Goal: Task Accomplishment & Management: Use online tool/utility

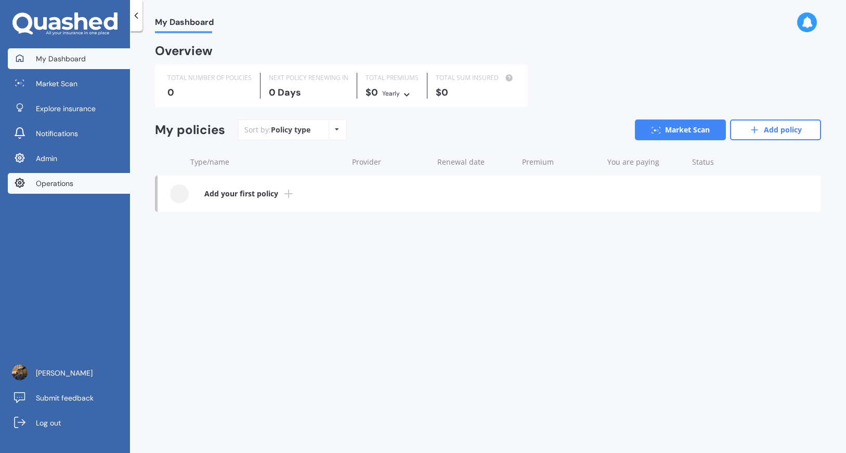
click at [87, 178] on link "Operations" at bounding box center [69, 183] width 122 height 21
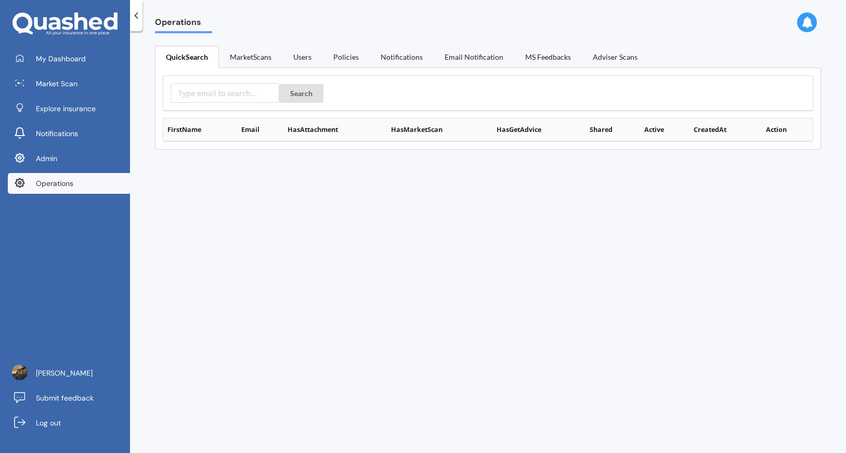
click at [223, 103] on div "Search" at bounding box center [488, 92] width 650 height 35
click at [233, 97] on input "text" at bounding box center [225, 93] width 109 height 20
paste input "https://app.quashed.co.nz/operations/user/user:google-oauth2%7C1035247550273067…"
type input "https://app.quashed.co.nz/operations/user/user:google-oauth2%7C1035247550273067…"
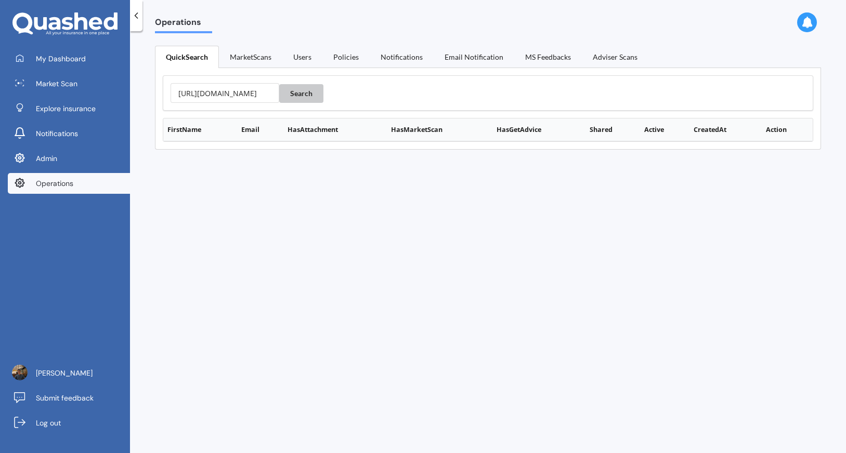
click at [282, 96] on button "Search" at bounding box center [301, 93] width 44 height 19
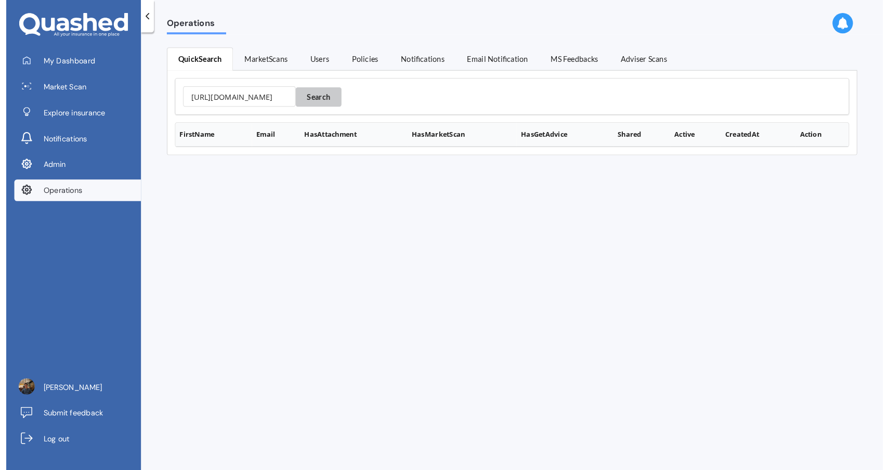
scroll to position [0, 0]
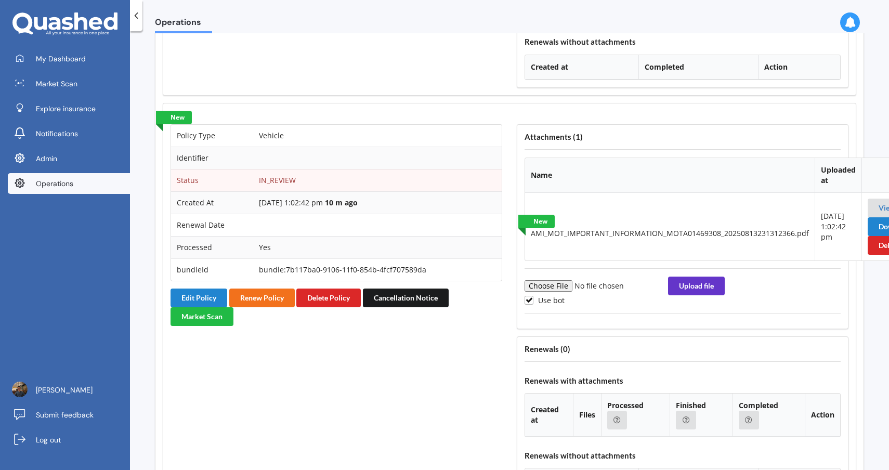
scroll to position [1760, 44]
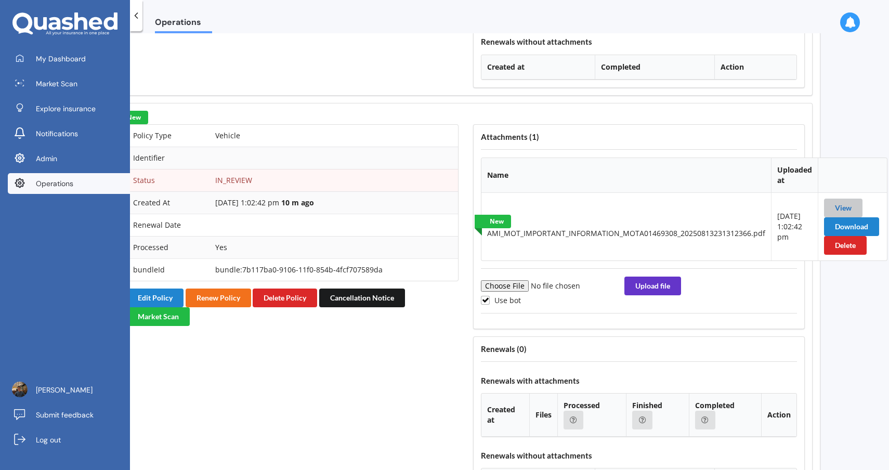
click at [843, 208] on link "View" at bounding box center [843, 207] width 17 height 9
click at [826, 226] on button "Download" at bounding box center [851, 226] width 55 height 19
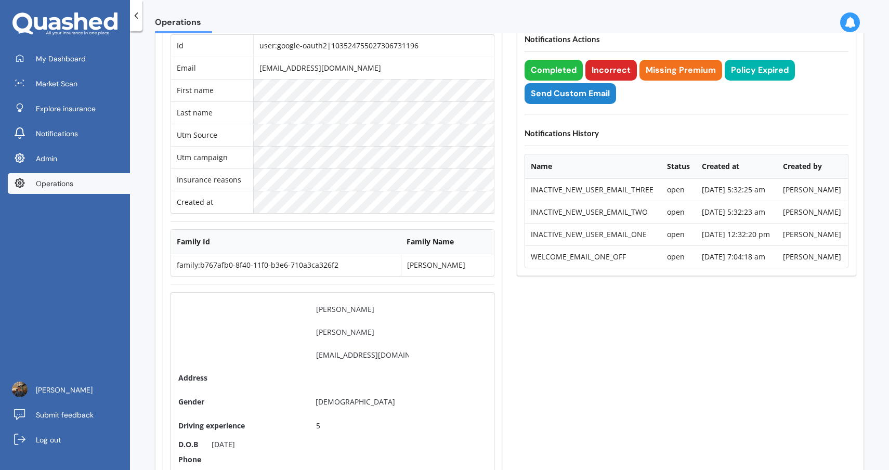
scroll to position [0, 0]
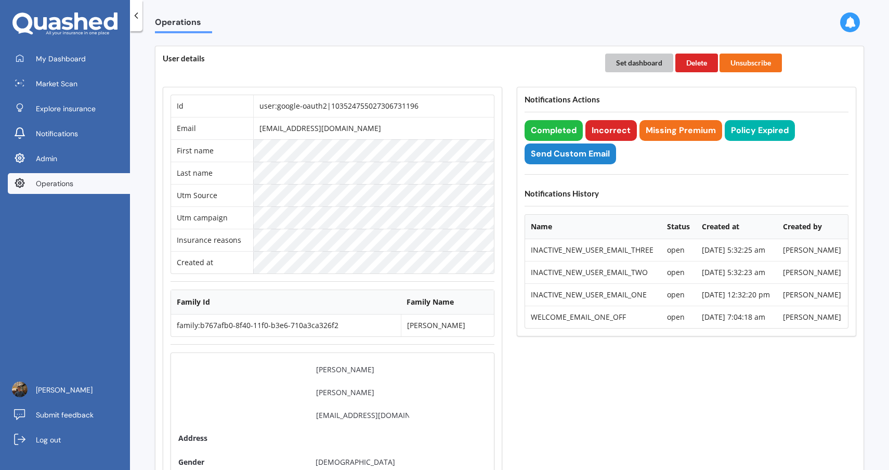
click at [621, 62] on button "Set dashboard" at bounding box center [639, 63] width 68 height 19
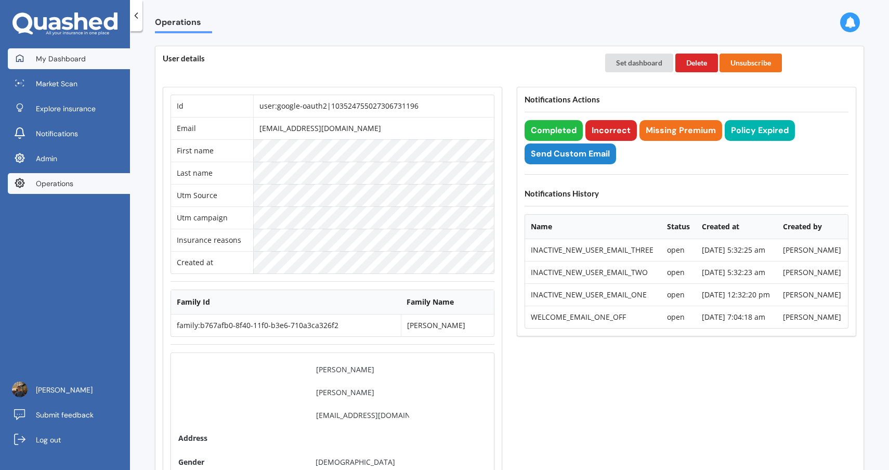
click at [97, 55] on link "My Dashboard" at bounding box center [69, 58] width 122 height 21
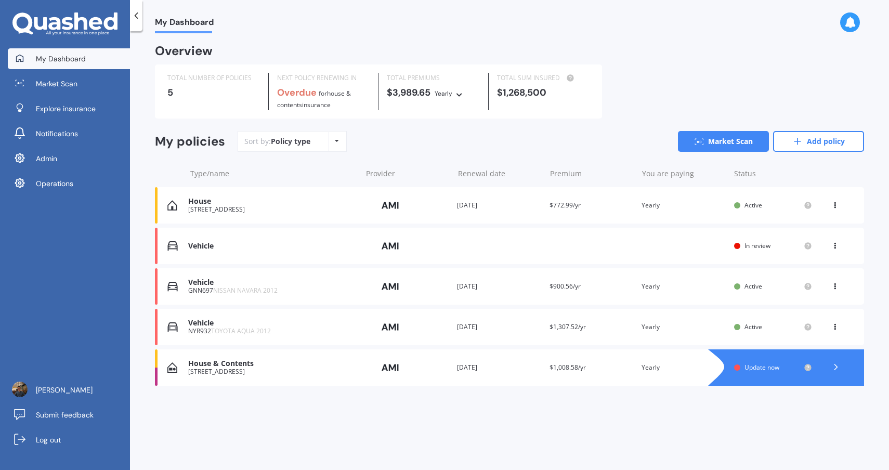
click at [351, 291] on div "GNN697 NISSAN NAVARA 2012" at bounding box center [272, 290] width 168 height 7
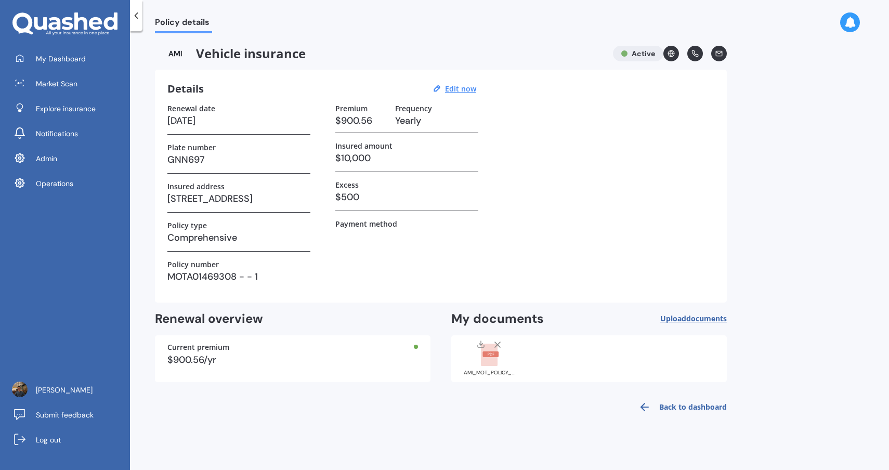
click at [500, 354] on div at bounding box center [490, 352] width 42 height 27
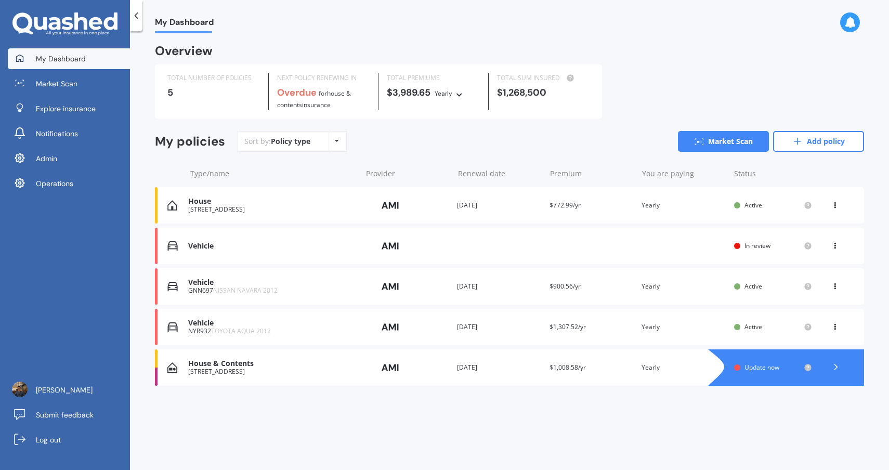
click at [417, 321] on div "Provider" at bounding box center [406, 327] width 84 height 20
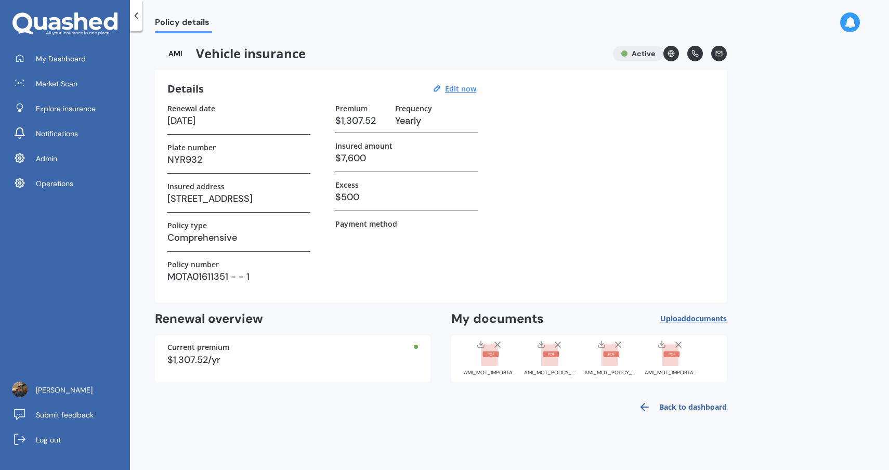
click at [479, 370] on div "AMI_MOT_IMPORTANT_INFORMATION_MOTA01611351_20250911230121544.pdf" at bounding box center [490, 372] width 52 height 5
click at [543, 365] on rect at bounding box center [549, 355] width 17 height 23
click at [561, 367] on div "AMI_MOT_POLICY_SCHEDULE_MOTA01611351_20250911230121544.pdf" at bounding box center [550, 357] width 52 height 36
click at [603, 366] on div "AMI_MOT_POLICY_SCHEDULE_MOTA01469308_20250813231312366.pdf" at bounding box center [610, 357] width 52 height 36
click at [666, 360] on rect at bounding box center [670, 355] width 17 height 23
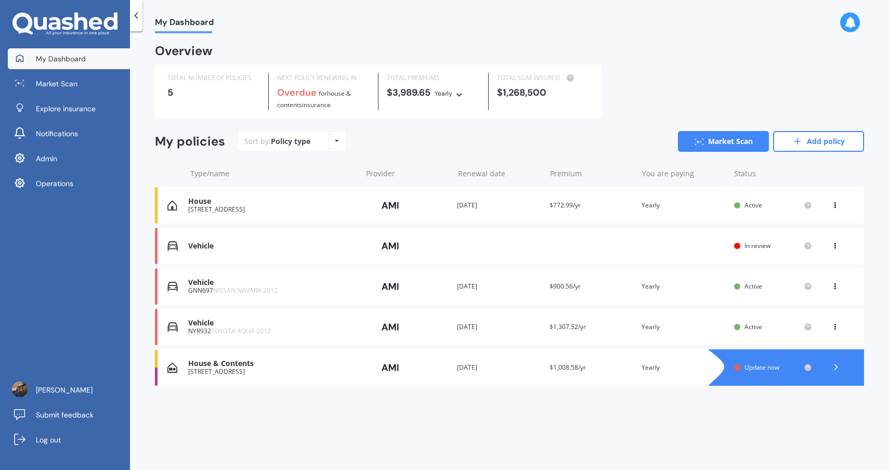
click at [583, 323] on span "$1,307.52/yr" at bounding box center [568, 326] width 36 height 9
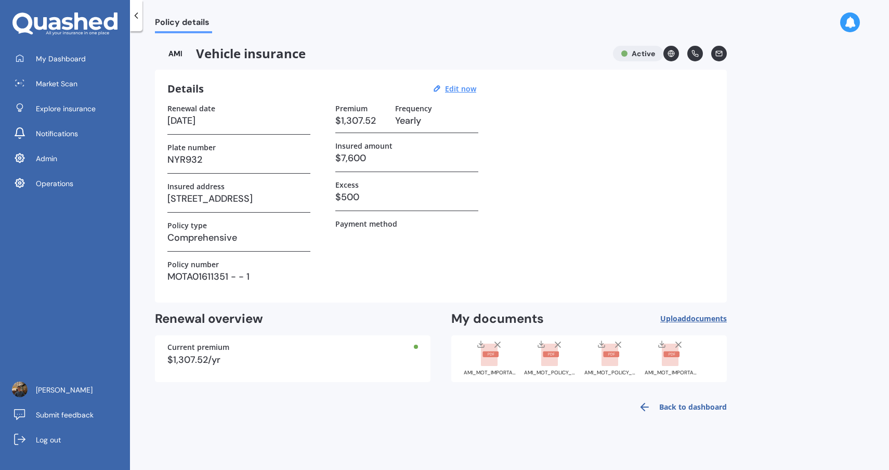
click at [612, 361] on rect at bounding box center [610, 355] width 17 height 23
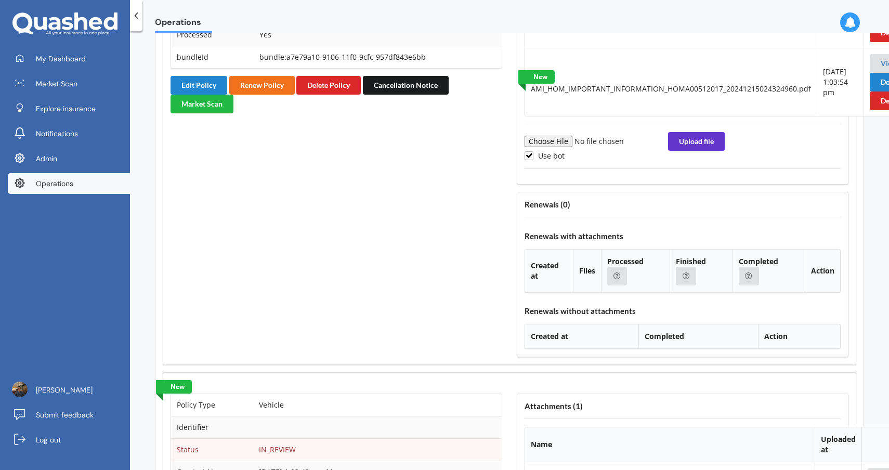
scroll to position [1737, 0]
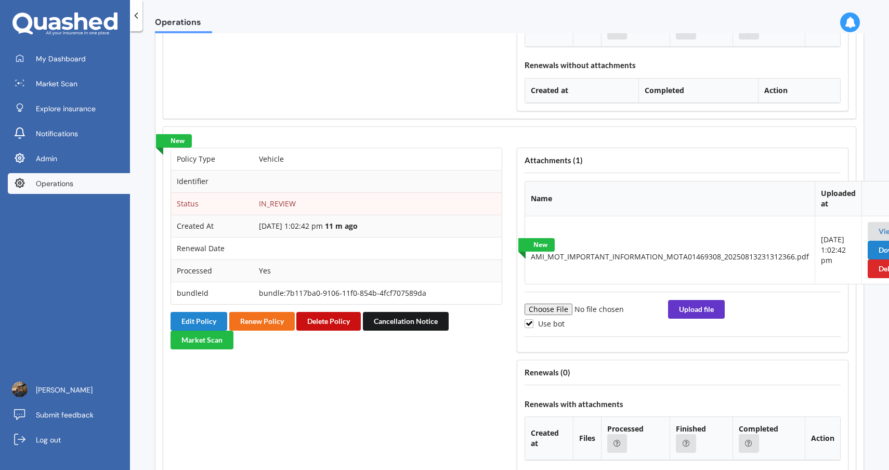
click at [326, 326] on button "Delete Policy" at bounding box center [328, 321] width 64 height 19
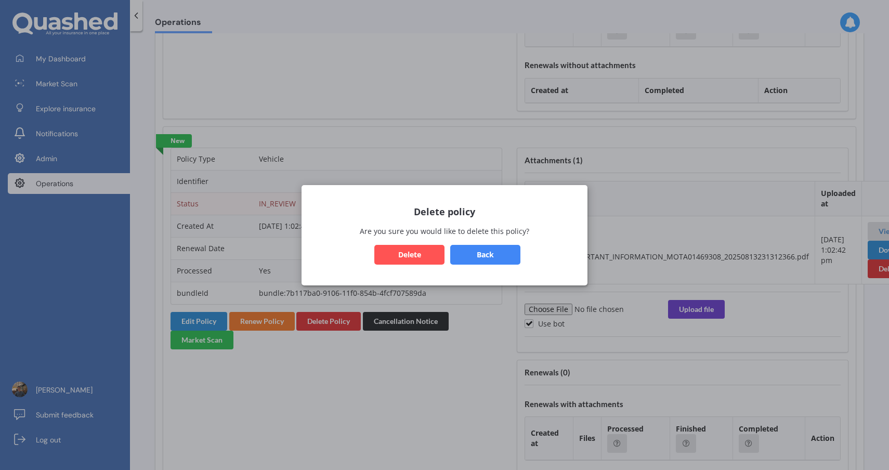
click at [416, 253] on button "Delete" at bounding box center [409, 254] width 70 height 20
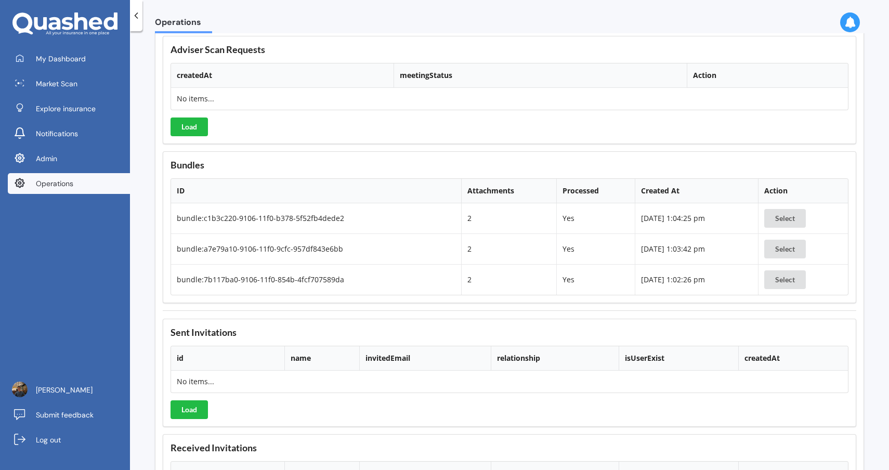
scroll to position [1474, 0]
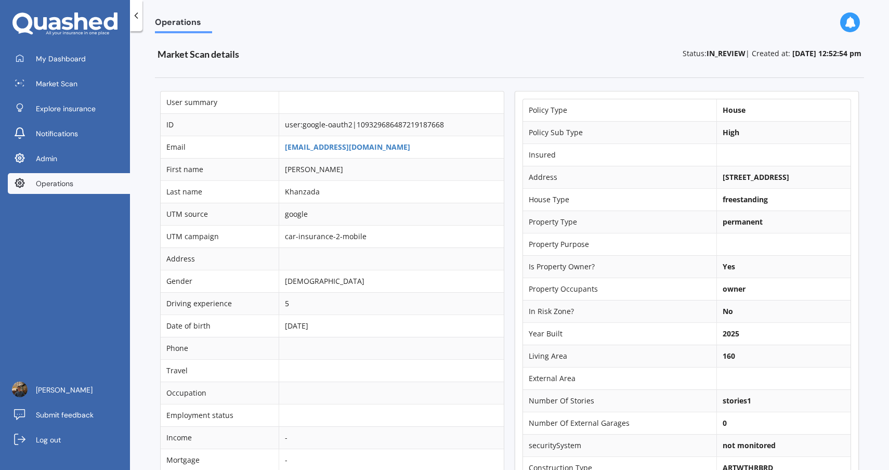
drag, startPoint x: 734, startPoint y: 188, endPoint x: 709, endPoint y: 171, distance: 31.0
click at [716, 171] on td "13 Baratheon Road, Rolleston 7615" at bounding box center [783, 177] width 134 height 22
copy b "13 Baratheon Road, Rolleston 7615"
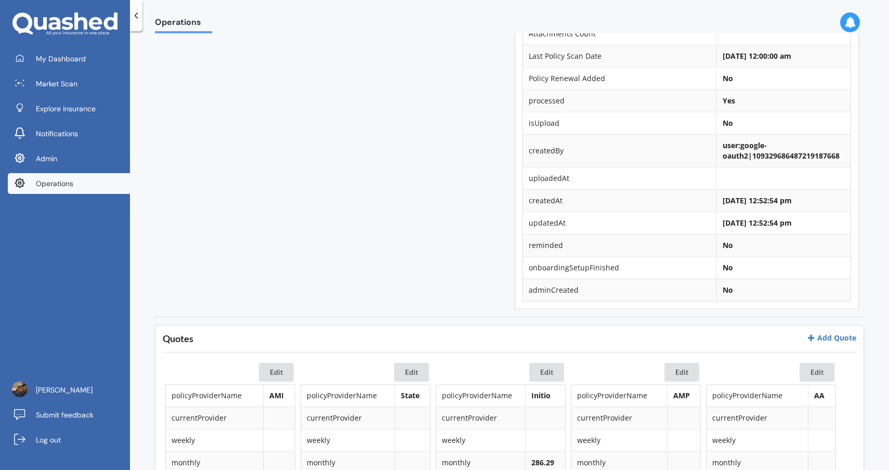
scroll to position [508, 0]
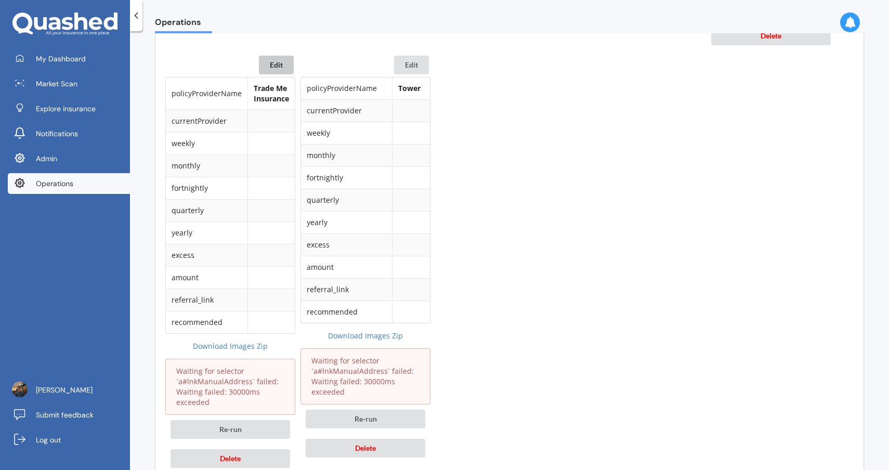
click at [275, 62] on button "Edit" at bounding box center [276, 65] width 35 height 19
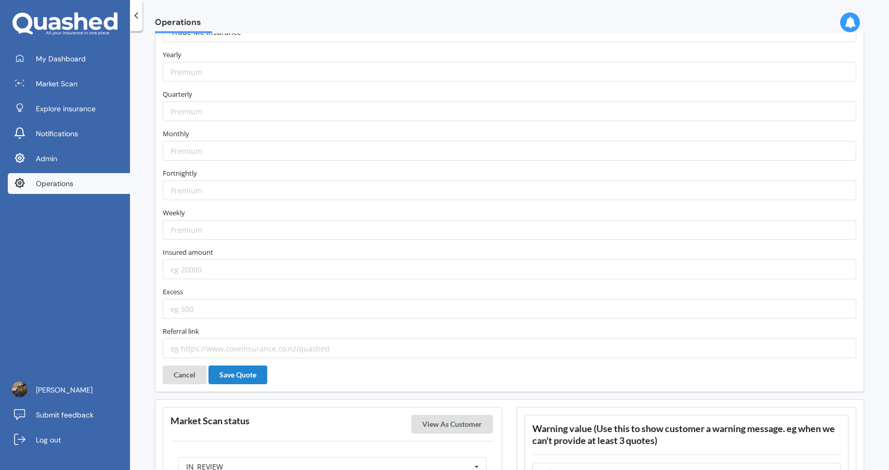
scroll to position [1293, 0]
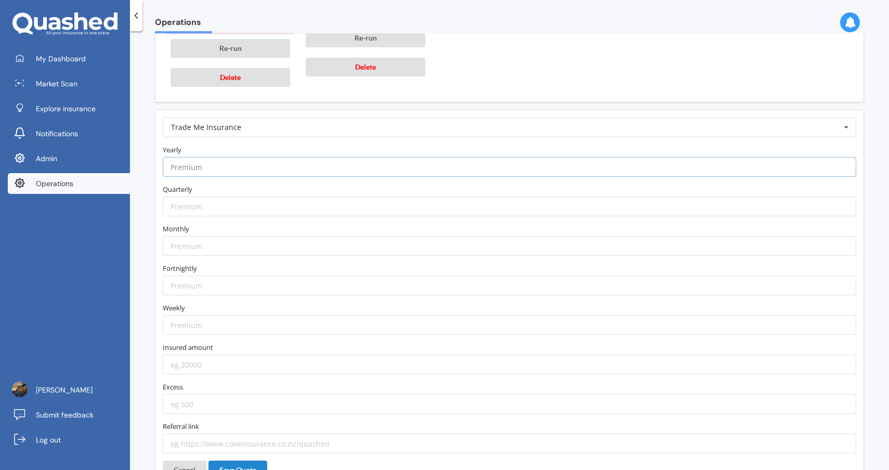
click at [220, 164] on input "number" at bounding box center [510, 167] width 694 height 20
paste input "2647.65"
type input "2647.65"
click at [203, 246] on input "number" at bounding box center [510, 246] width 694 height 20
paste input "231.22"
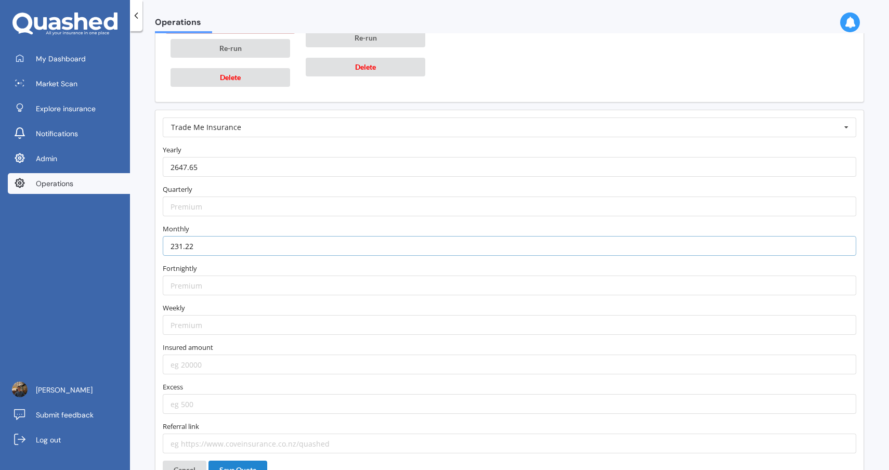
type input "231.22"
click at [211, 226] on label "Monthly" at bounding box center [510, 229] width 694 height 10
click at [218, 283] on input "number" at bounding box center [510, 286] width 694 height 20
paste input "106.72"
type input "106.72"
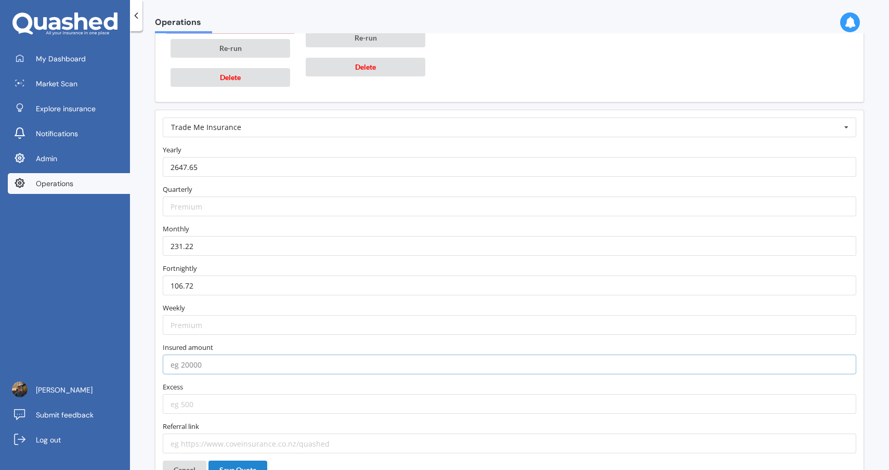
click at [213, 364] on input "number" at bounding box center [510, 365] width 694 height 20
type input "800000"
type input "400"
click at [271, 423] on label "Referral link" at bounding box center [510, 426] width 694 height 10
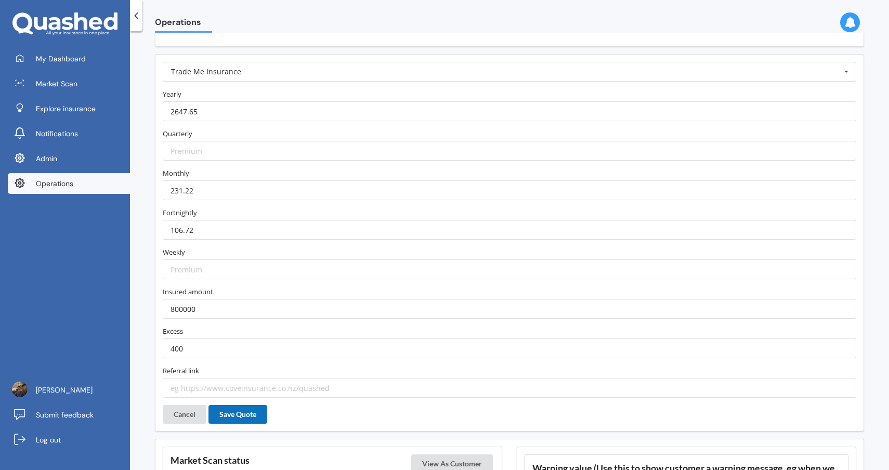
click at [248, 415] on button "Save Quote" at bounding box center [237, 414] width 59 height 19
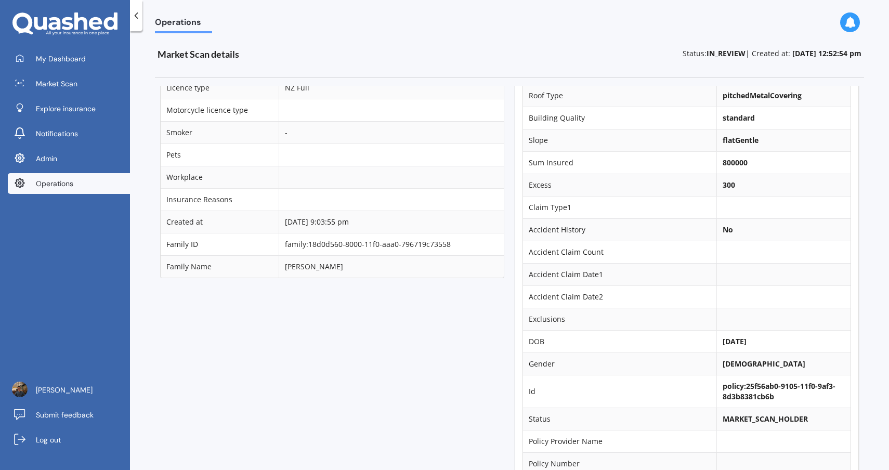
scroll to position [0, 0]
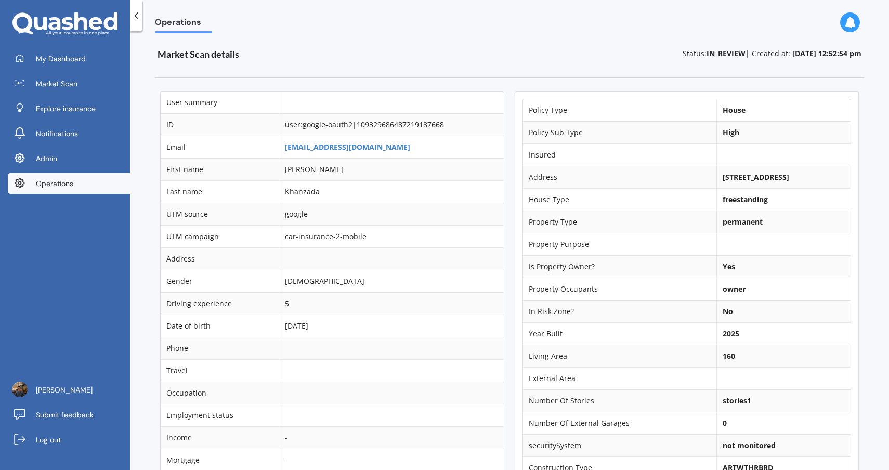
drag, startPoint x: 713, startPoint y: 179, endPoint x: 780, endPoint y: 178, distance: 66.5
click at [780, 178] on b "13 Baratheon Road, Rolleston 7615" at bounding box center [756, 177] width 67 height 10
copy b "13 Baratheon Road"
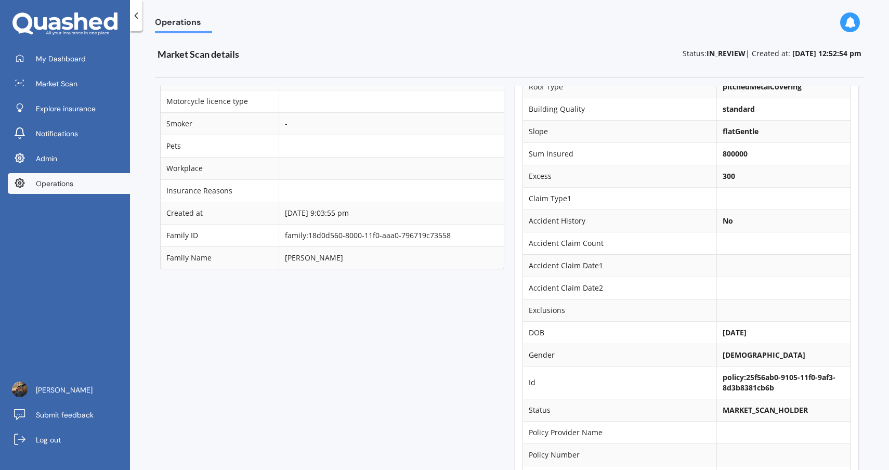
scroll to position [760, 0]
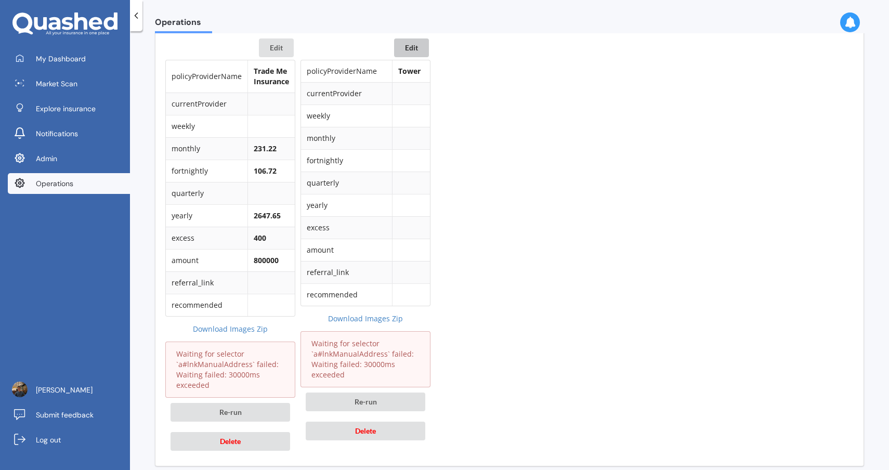
click at [420, 43] on button "Edit" at bounding box center [411, 47] width 35 height 19
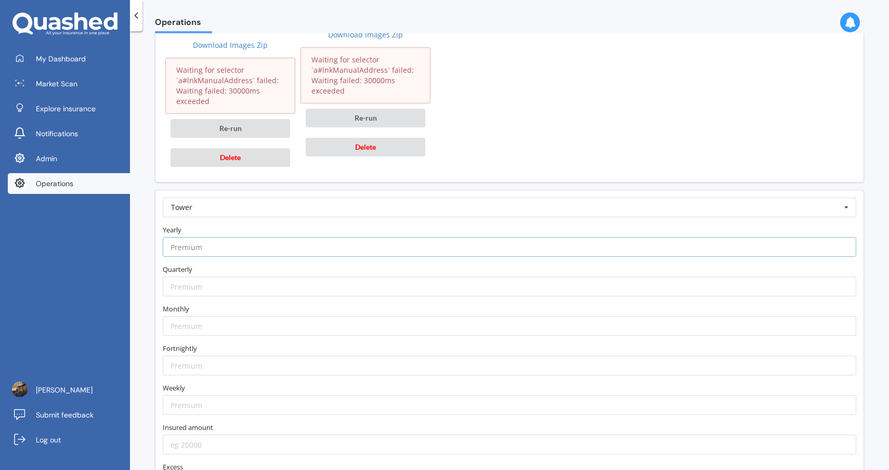
click at [260, 248] on input "number" at bounding box center [510, 247] width 694 height 20
paste input "2558.39"
type input "2558.39"
click at [263, 234] on label "Yearly" at bounding box center [510, 230] width 694 height 10
click at [186, 323] on input "number" at bounding box center [510, 326] width 694 height 20
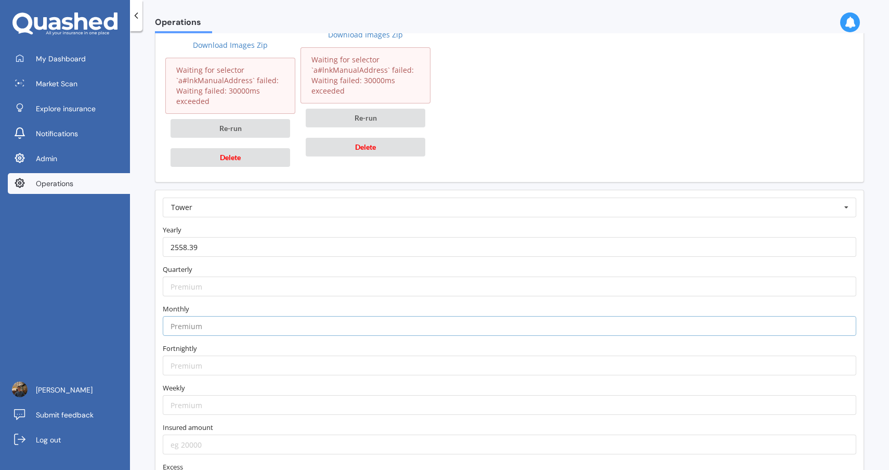
paste input "223.86"
type input "223.86"
click at [190, 310] on label "Monthly" at bounding box center [510, 309] width 694 height 10
click at [186, 364] on input "number" at bounding box center [510, 366] width 694 height 20
paste input "103.32"
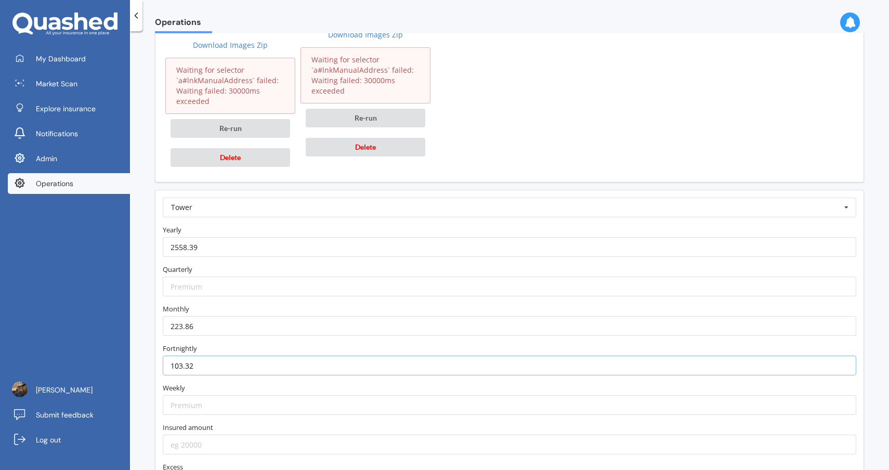
type input "103.32"
click at [198, 346] on label "Fortnightly" at bounding box center [510, 348] width 694 height 10
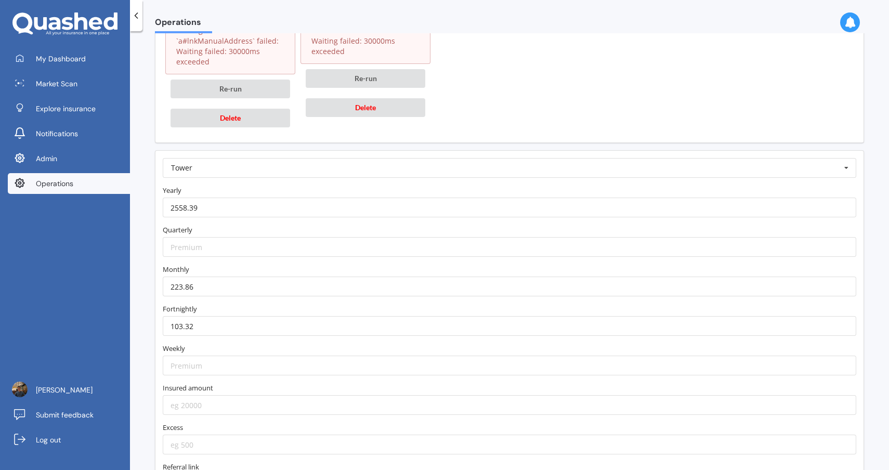
scroll to position [1279, 0]
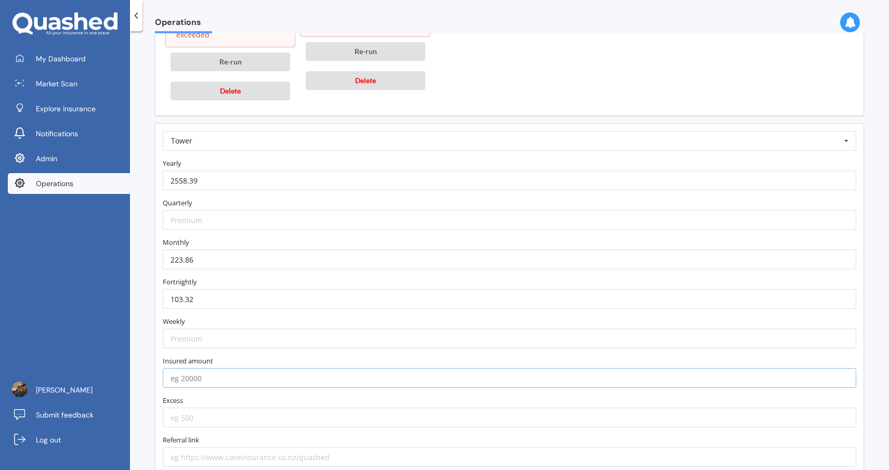
click at [209, 384] on input "number" at bounding box center [510, 378] width 694 height 20
type input "800000"
type input "400"
click at [264, 433] on form "Tower AA AIA AMI AMP ANZ ASB Accuro Aioi Nissay Dowa Allianz Partners Ando Aste…" at bounding box center [510, 299] width 694 height 336
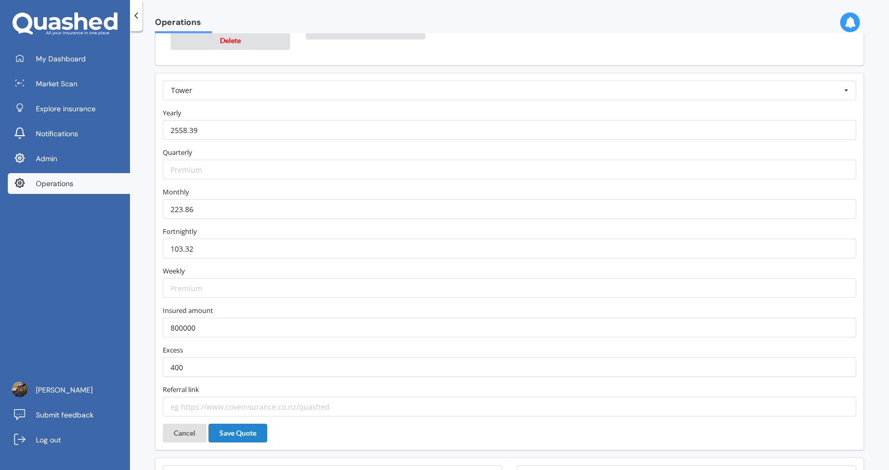
scroll to position [1326, 0]
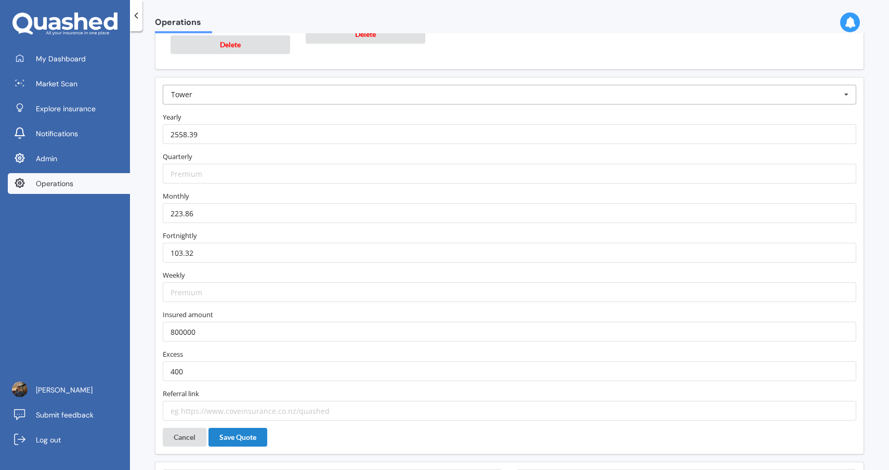
click at [299, 93] on input "text" at bounding box center [510, 94] width 692 height 19
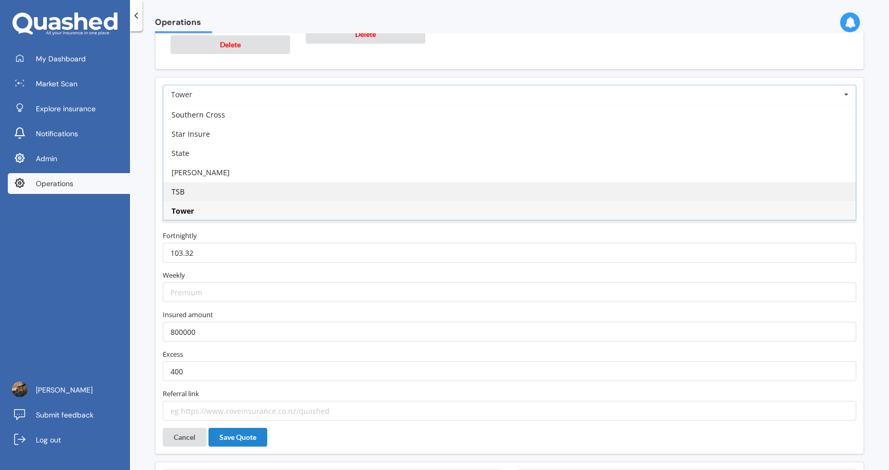
click at [256, 195] on div "TSB" at bounding box center [509, 191] width 692 height 19
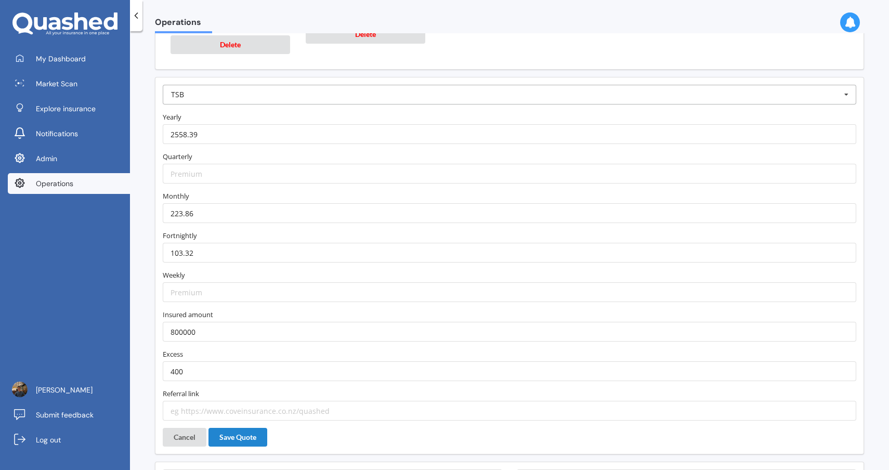
click at [274, 93] on input "text" at bounding box center [510, 94] width 692 height 19
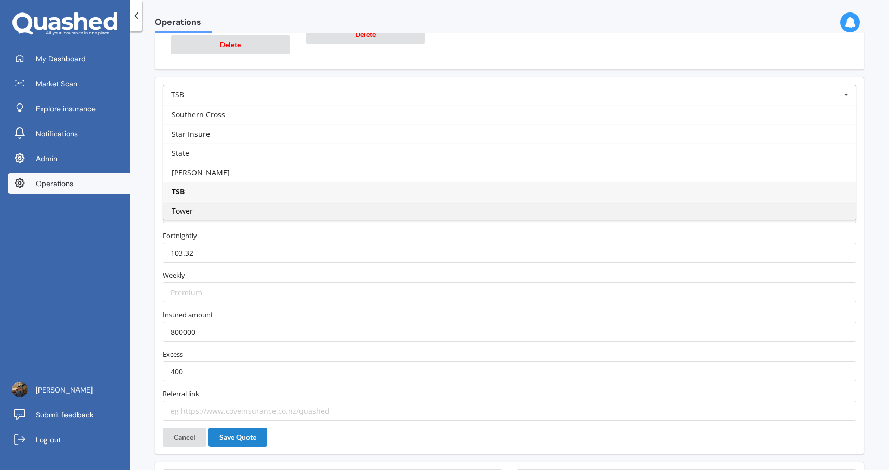
click at [247, 207] on div "Tower" at bounding box center [509, 210] width 692 height 19
type input "https://www.tower.co.nz/house-insurance/?utm_source=quashed&utm_medium=affiliat…"
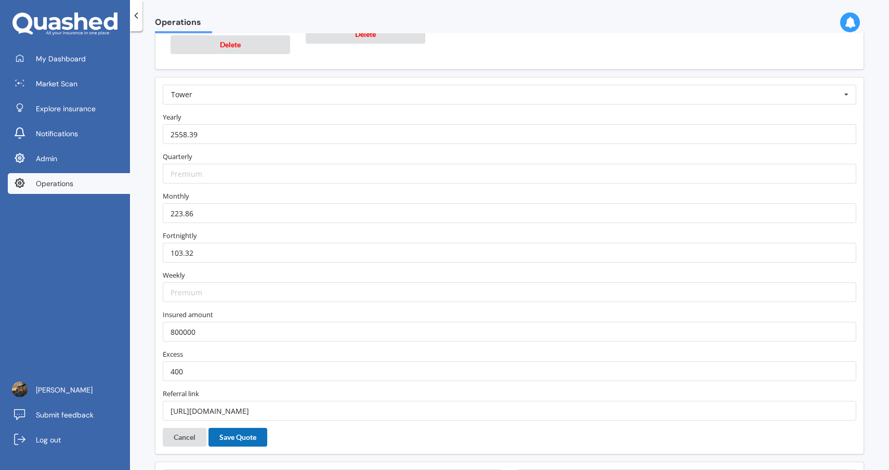
click at [241, 440] on button "Save Quote" at bounding box center [237, 437] width 59 height 19
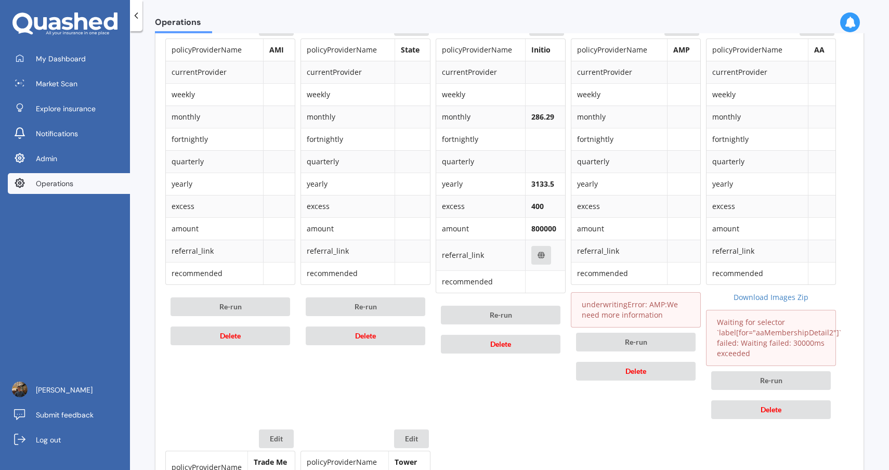
scroll to position [551, 0]
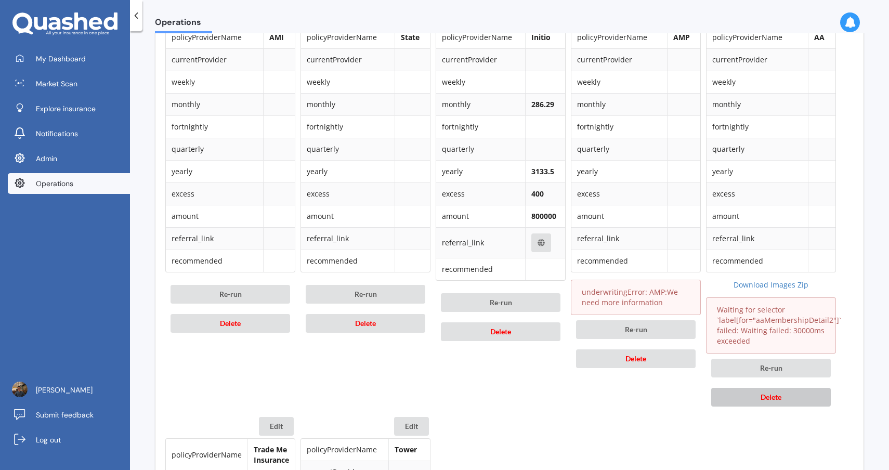
click at [765, 396] on span "Delete" at bounding box center [771, 397] width 21 height 9
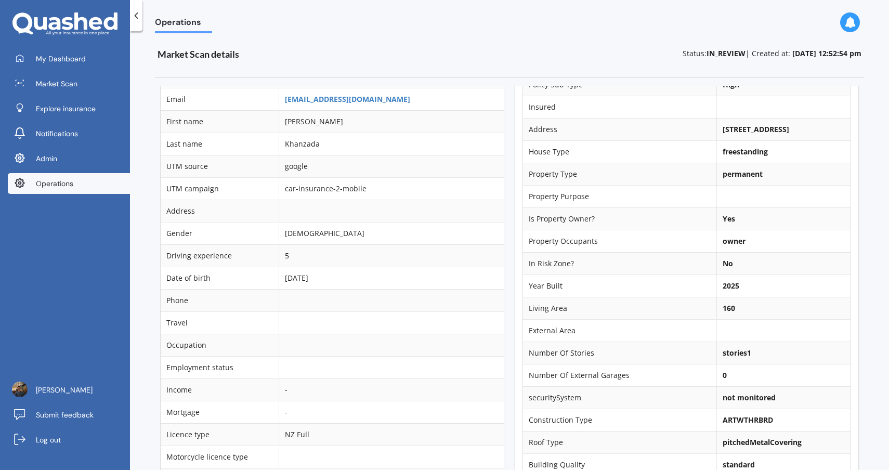
scroll to position [0, 0]
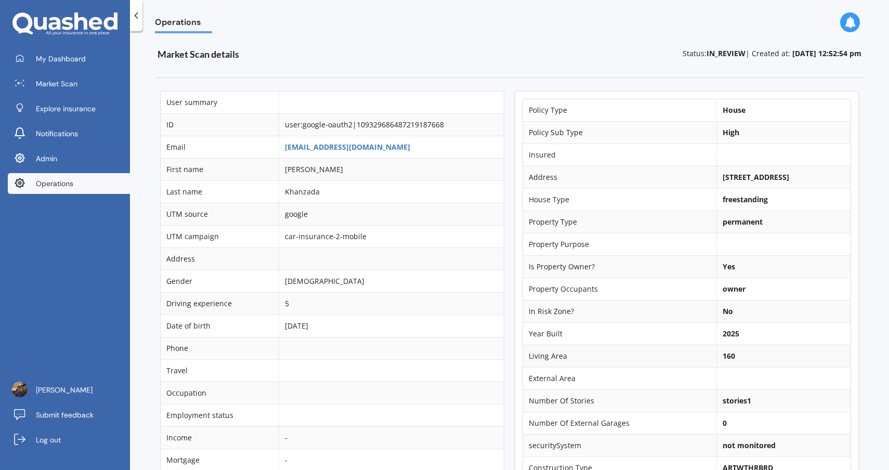
drag, startPoint x: 723, startPoint y: 176, endPoint x: 781, endPoint y: 176, distance: 58.2
click at [781, 176] on b "13 Baratheon Road, Rolleston 7615" at bounding box center [756, 177] width 67 height 10
copy b "Baratheon Road"
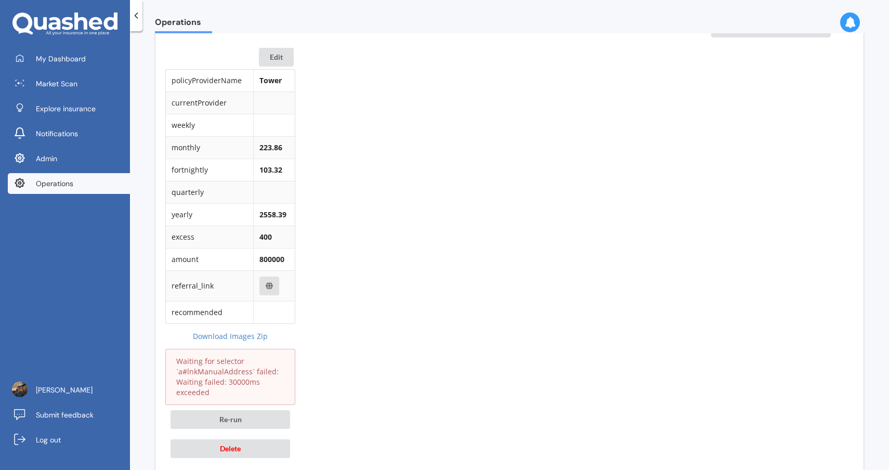
scroll to position [1150, 0]
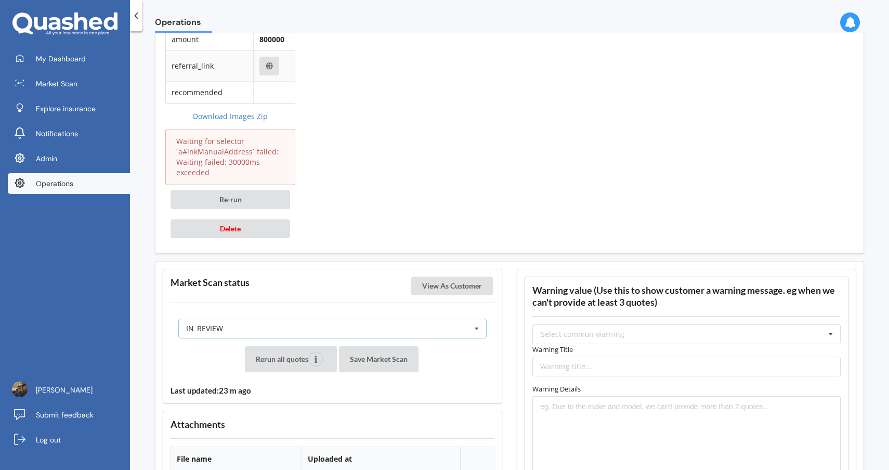
click at [337, 335] on div "IN_REVIEW READY PENDING VIEWED ABANDONED IN_REVIEW" at bounding box center [332, 329] width 308 height 20
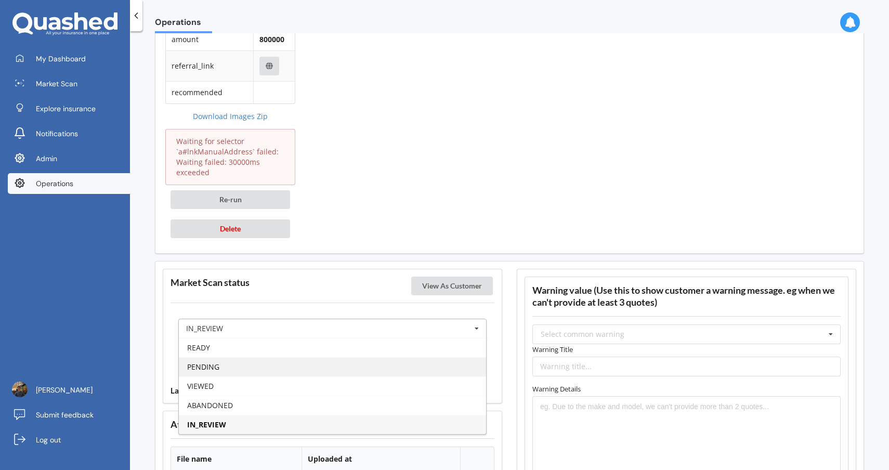
click at [307, 367] on div "PENDING" at bounding box center [332, 366] width 307 height 19
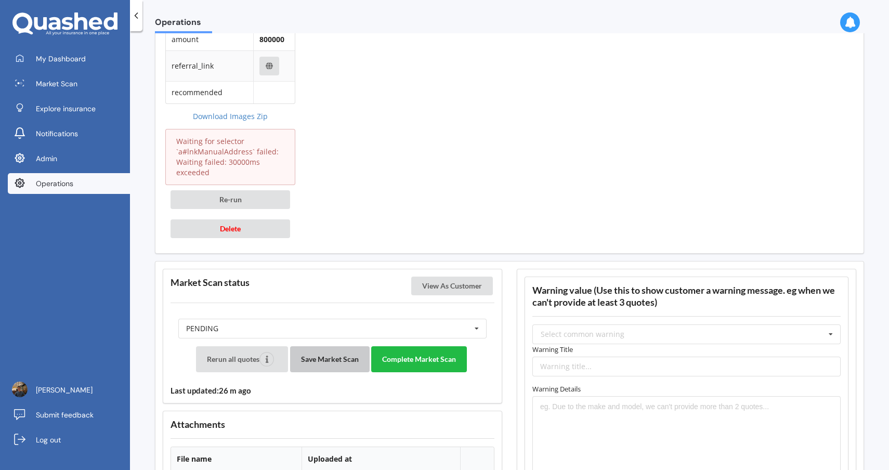
click at [326, 357] on button "Save Market Scan" at bounding box center [330, 359] width 80 height 26
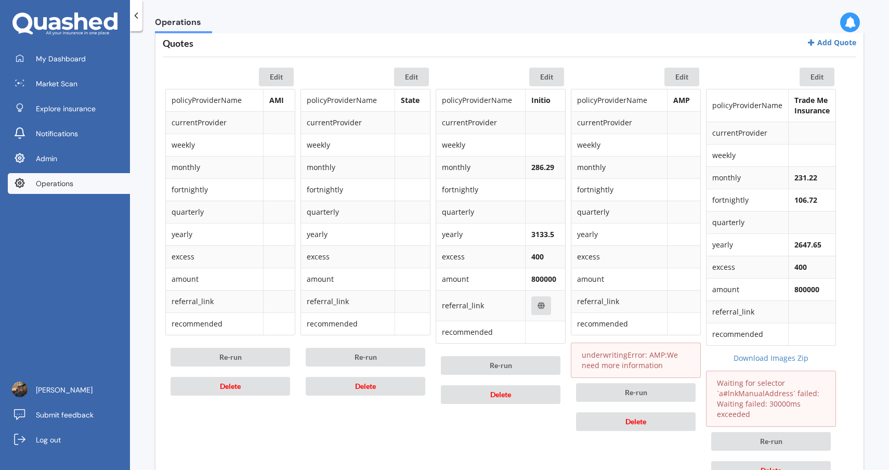
scroll to position [480, 0]
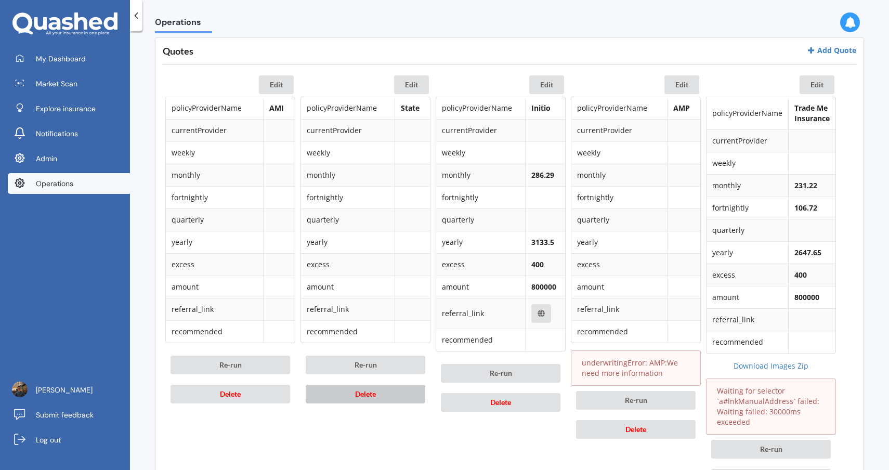
click at [390, 398] on button "Delete" at bounding box center [366, 394] width 120 height 19
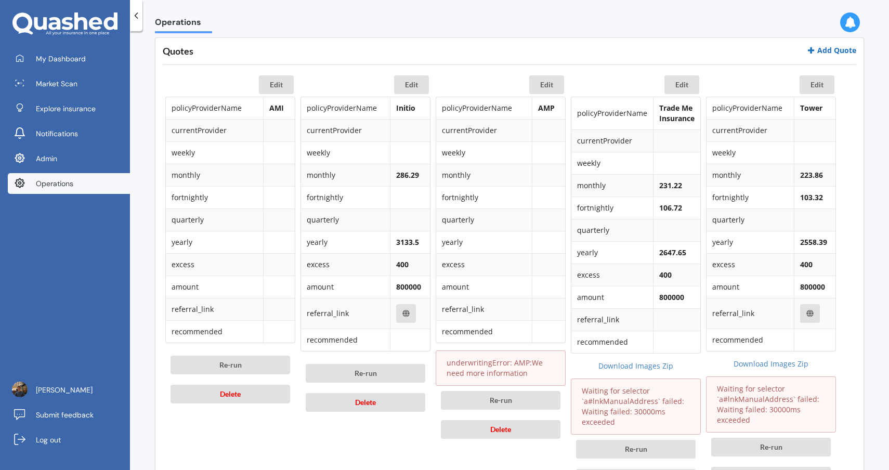
click at [843, 55] on link "Add Quote" at bounding box center [831, 50] width 49 height 10
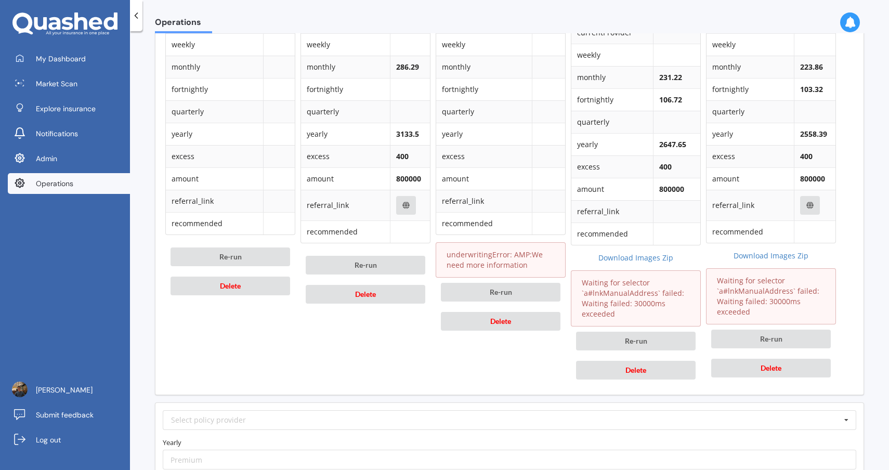
scroll to position [773, 0]
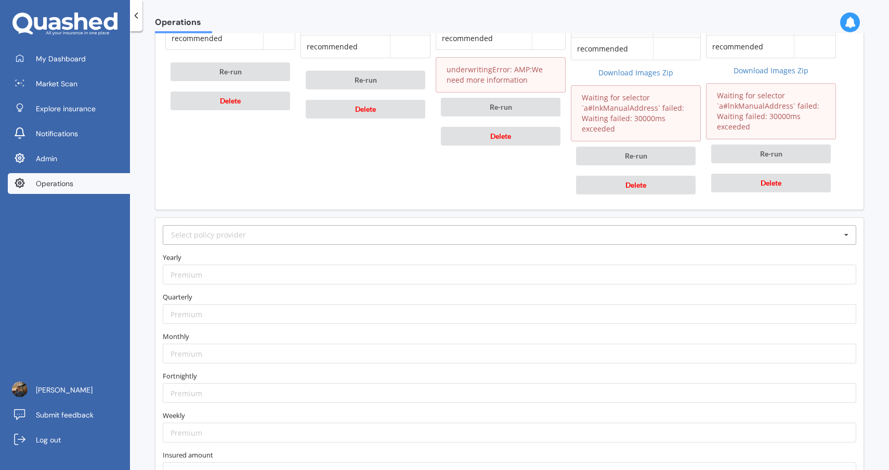
click at [242, 236] on div "Select policy provider" at bounding box center [208, 234] width 75 height 7
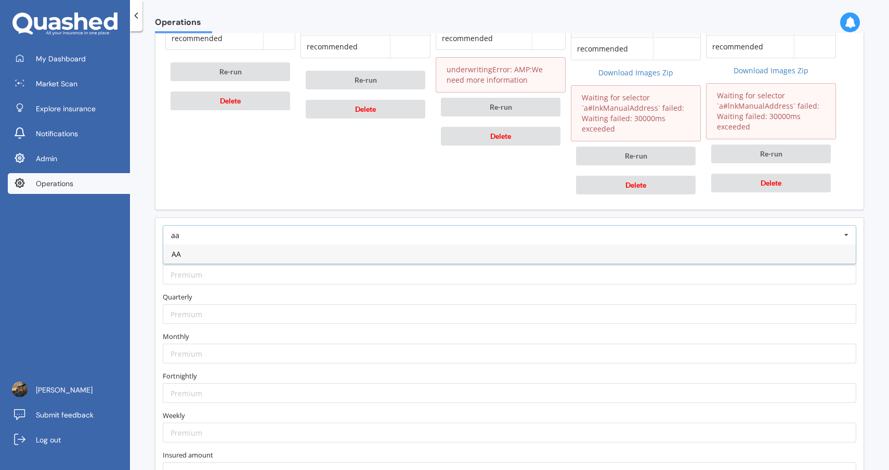
type input "aa"
click at [231, 258] on div "AA" at bounding box center [509, 253] width 692 height 19
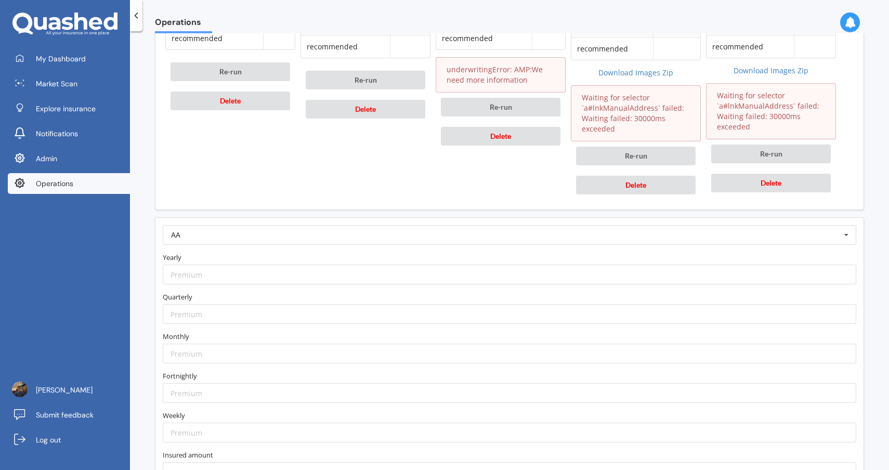
click at [242, 261] on label "Yearly" at bounding box center [510, 257] width 694 height 10
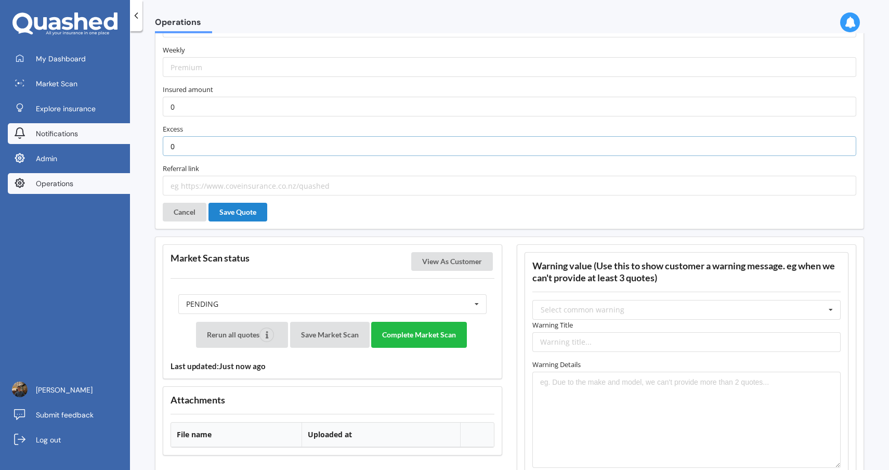
drag, startPoint x: 211, startPoint y: 147, endPoint x: 107, endPoint y: 138, distance: 104.4
click at [108, 138] on div "My Dashboard Market Scan Explore insurance Notifications Admin Operations Justi…" at bounding box center [444, 235] width 889 height 470
drag, startPoint x: 212, startPoint y: 107, endPoint x: 140, endPoint y: 107, distance: 71.7
click at [140, 107] on div "Operations Market Scan details Status: PENDING | Created at: 14-09-2025, 12:52:…" at bounding box center [509, 252] width 759 height 439
click at [255, 212] on button "Save Quote" at bounding box center [237, 212] width 59 height 19
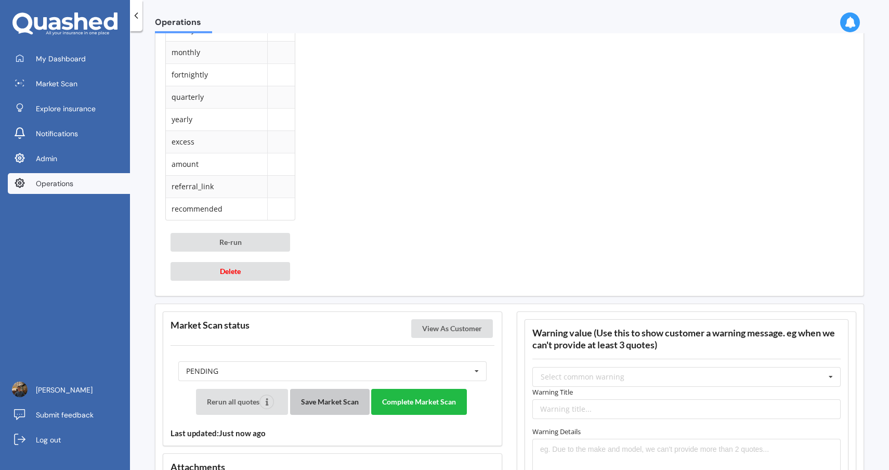
click at [333, 403] on button "Save Market Scan" at bounding box center [330, 402] width 80 height 26
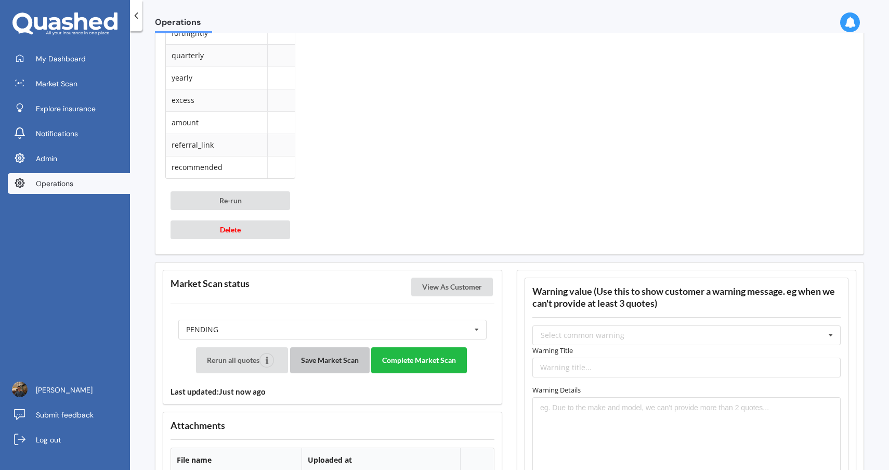
scroll to position [1099, 0]
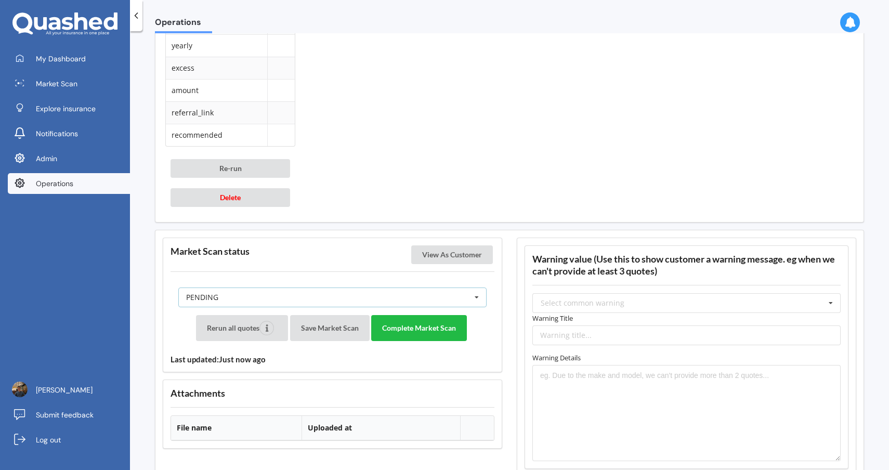
click at [346, 299] on div "PENDING READY PENDING VIEWED ABANDONED IN_REVIEW" at bounding box center [332, 297] width 308 height 20
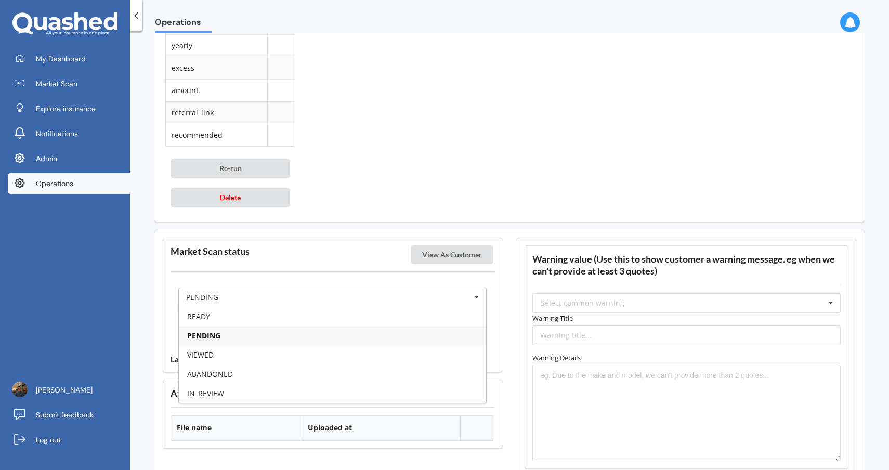
click at [309, 333] on div "PENDING" at bounding box center [332, 335] width 307 height 19
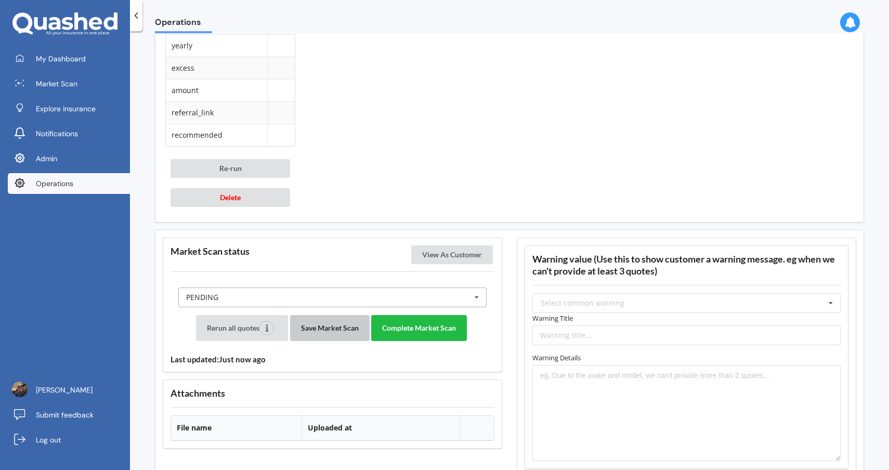
click at [309, 333] on button "Save Market Scan" at bounding box center [330, 328] width 80 height 26
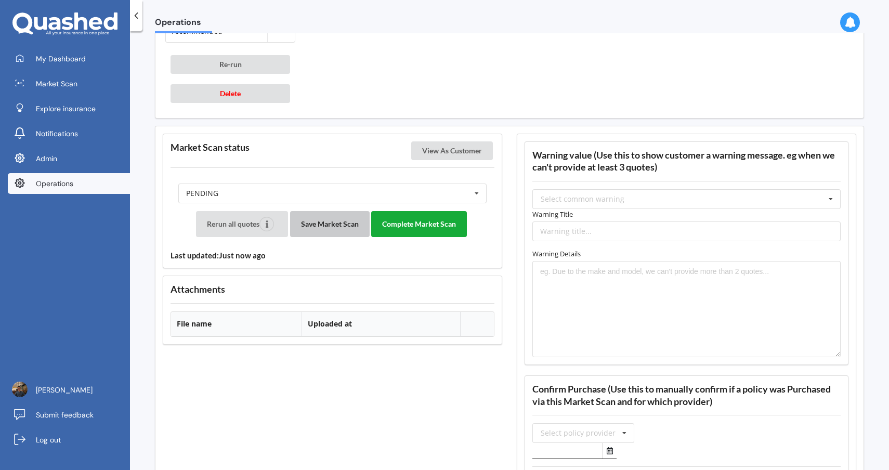
scroll to position [1105, 0]
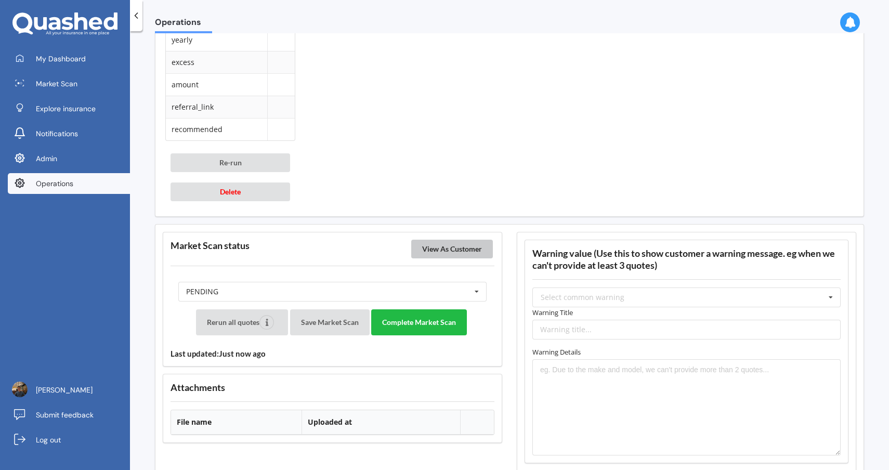
click at [466, 244] on button "View As Customer" at bounding box center [452, 249] width 82 height 19
click at [351, 326] on button "Save Market Scan" at bounding box center [330, 322] width 80 height 26
click at [425, 330] on button "Complete Market Scan" at bounding box center [419, 322] width 96 height 26
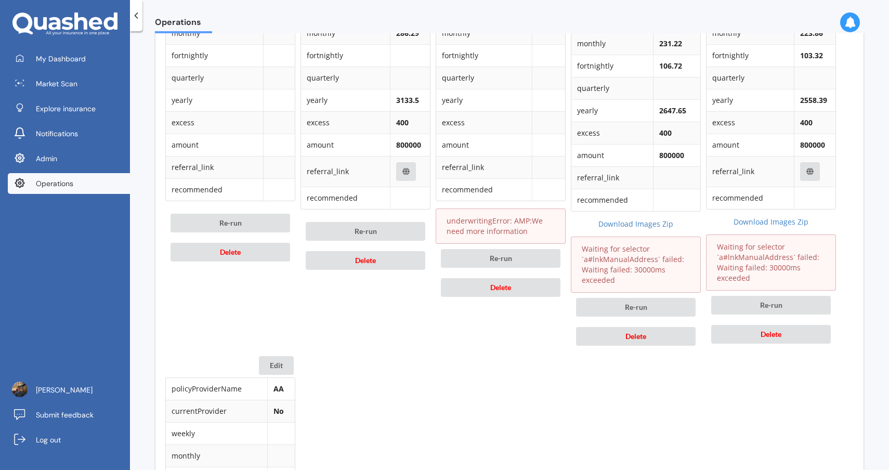
scroll to position [545, 0]
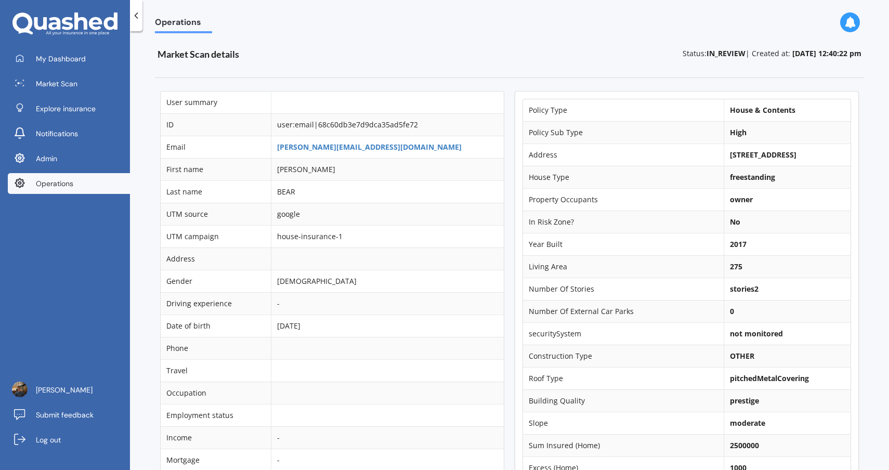
click at [730, 158] on b "[STREET_ADDRESS]" at bounding box center [763, 155] width 67 height 10
drag, startPoint x: 742, startPoint y: 155, endPoint x: 738, endPoint y: 163, distance: 8.1
click at [738, 160] on b "[STREET_ADDRESS]" at bounding box center [763, 155] width 67 height 10
copy b "[STREET_ADDRESS]"
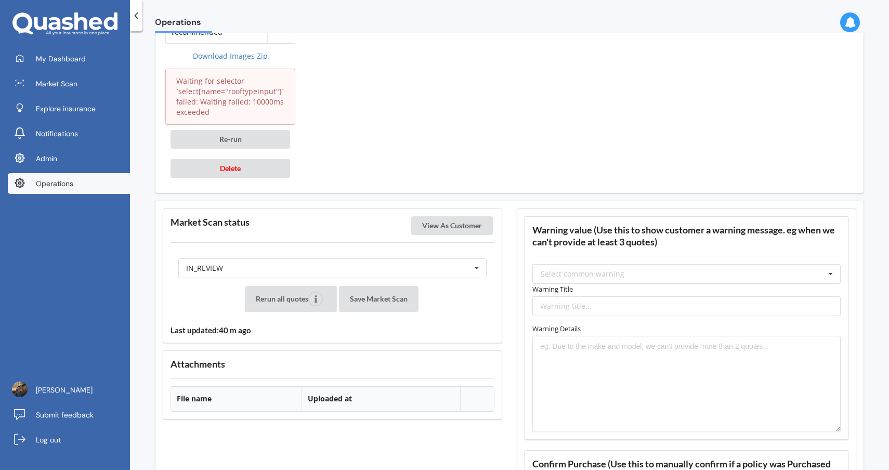
scroll to position [1371, 0]
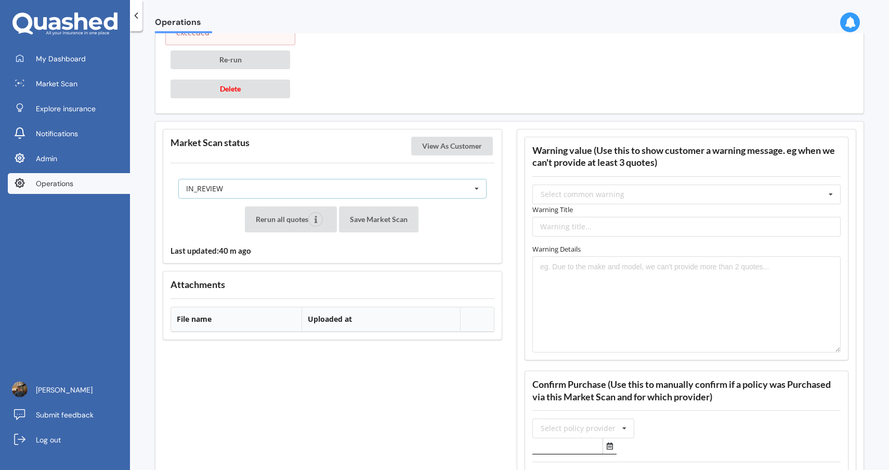
click at [454, 193] on div "IN_REVIEW READY PENDING VIEWED ABANDONED IN_REVIEW" at bounding box center [332, 189] width 308 height 20
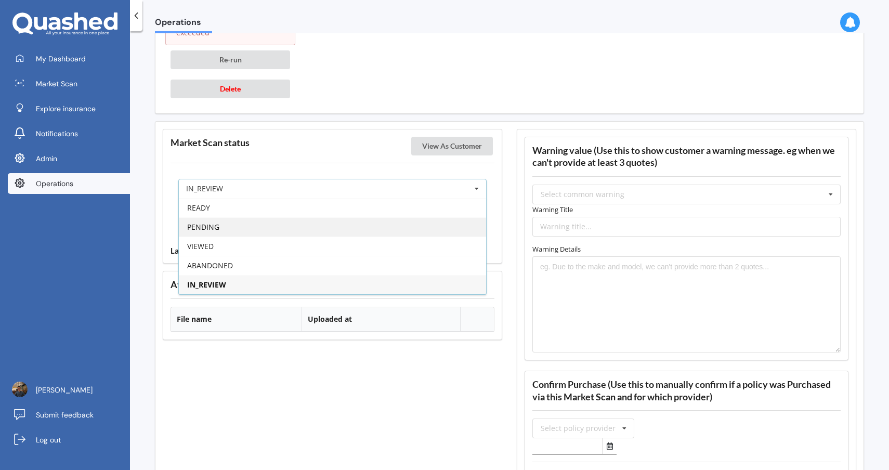
click at [403, 222] on div "PENDING" at bounding box center [332, 226] width 307 height 19
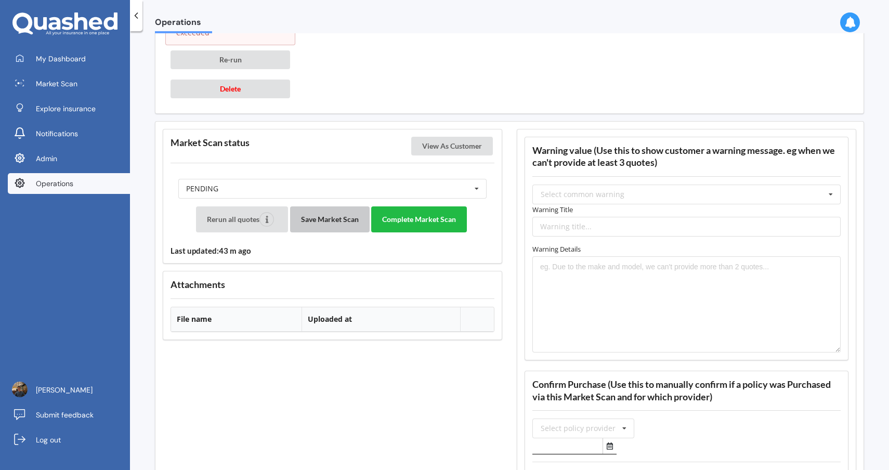
click at [335, 228] on button "Save Market Scan" at bounding box center [330, 219] width 80 height 26
click at [590, 207] on label "Warning Title" at bounding box center [686, 209] width 308 height 10
click at [597, 200] on input "text" at bounding box center [686, 194] width 307 height 19
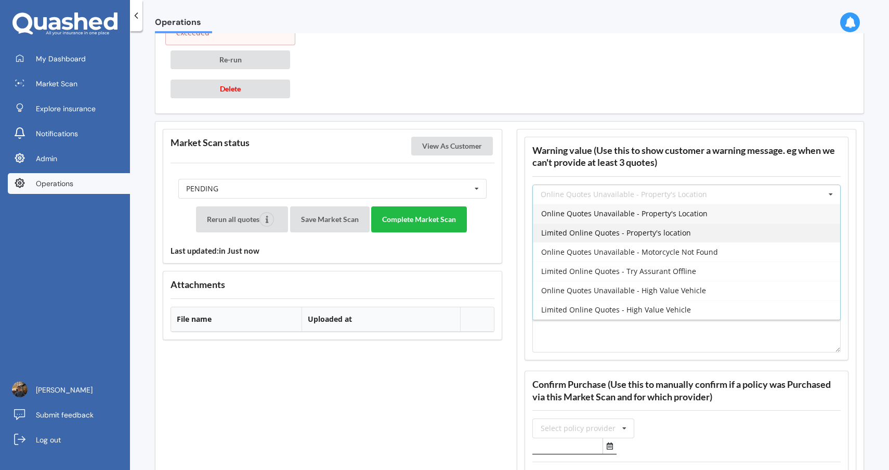
click at [680, 233] on span "Limited Online Quotes - Property's location" at bounding box center [616, 233] width 150 height 10
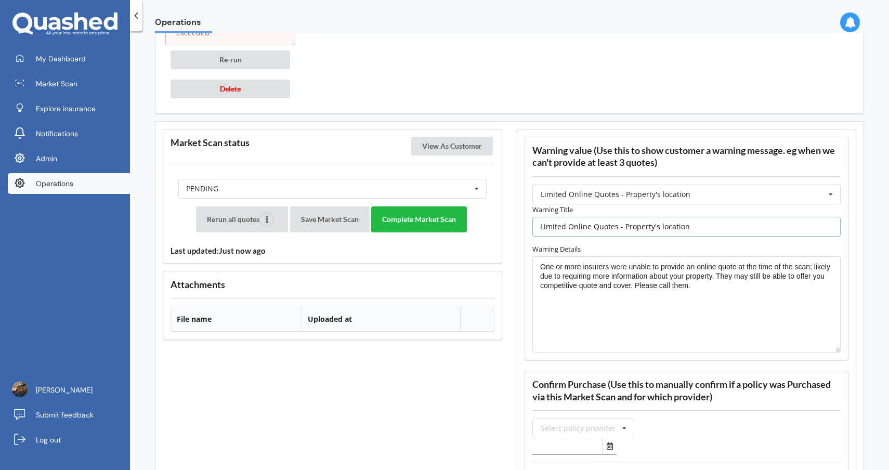
drag, startPoint x: 656, startPoint y: 226, endPoint x: 731, endPoint y: 225, distance: 75.9
click at [731, 225] on input "Limited Online Quotes - Property's location" at bounding box center [686, 227] width 308 height 20
type input "Limited Online Quotes - Property's Information"
click at [717, 245] on label "Warning Details" at bounding box center [686, 249] width 308 height 10
click at [707, 320] on textarea "One or more insurers were unable to provide an online quote at the time of the …" at bounding box center [686, 304] width 308 height 97
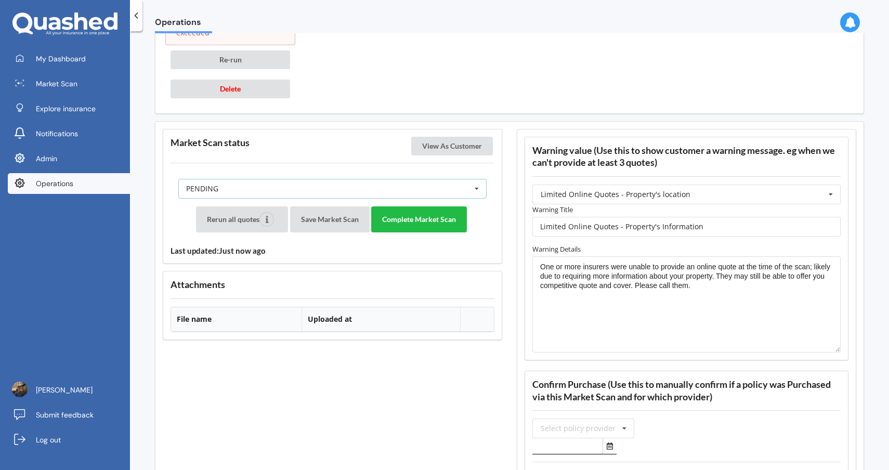
click at [389, 179] on div "PENDING READY PENDING VIEWED ABANDONED IN_REVIEW" at bounding box center [332, 189] width 308 height 20
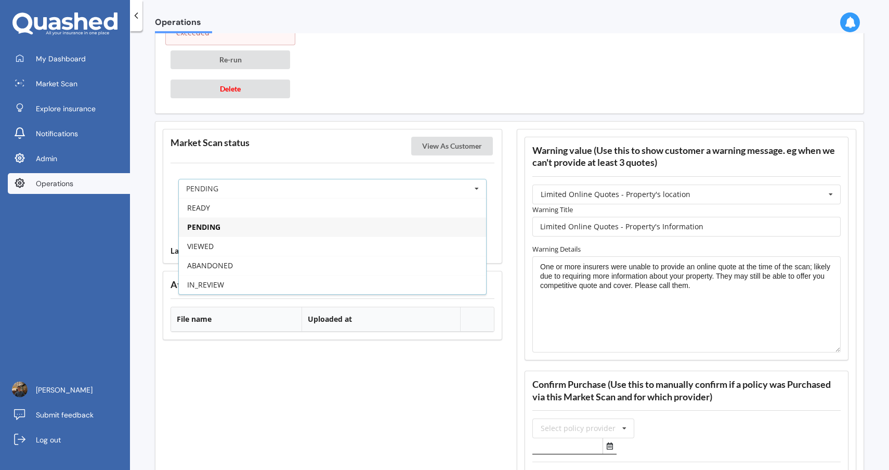
click at [345, 223] on div "PENDING" at bounding box center [332, 226] width 307 height 19
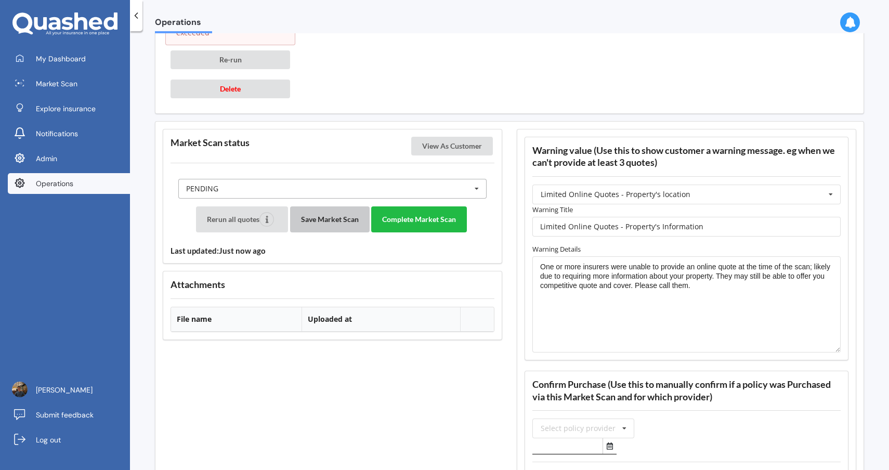
click at [345, 223] on button "Save Market Scan" at bounding box center [330, 219] width 80 height 26
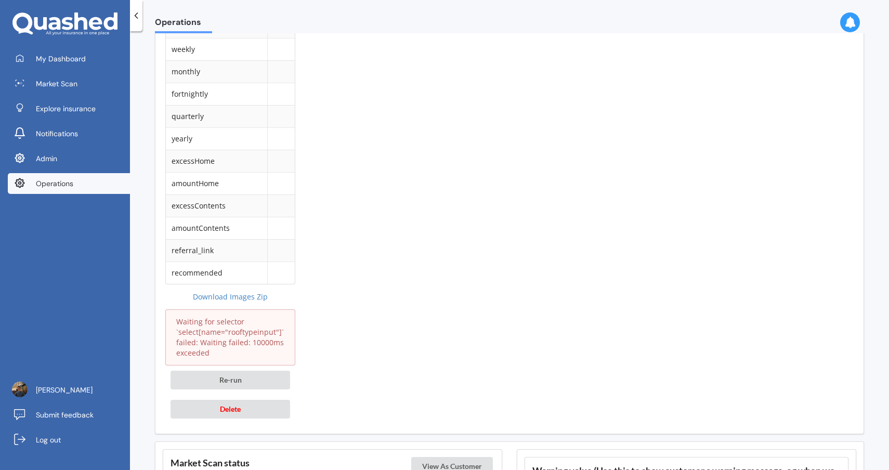
scroll to position [1385, 0]
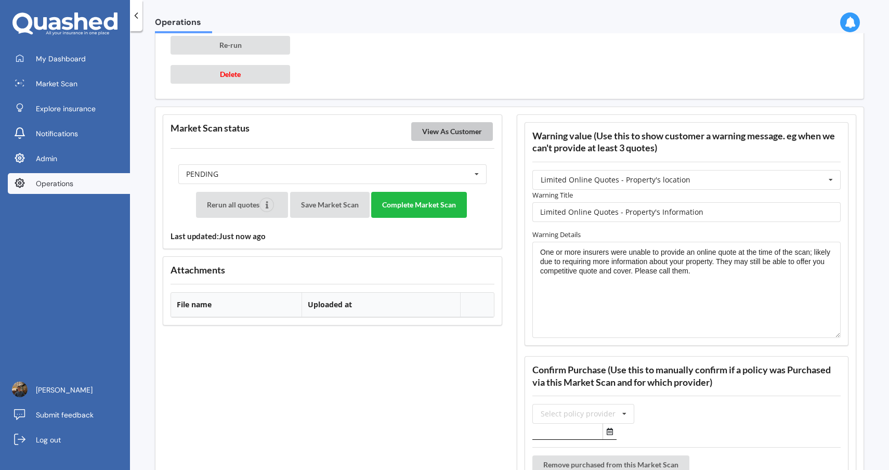
click at [446, 139] on button "View As Customer" at bounding box center [452, 131] width 82 height 19
click at [320, 204] on button "Save Market Scan" at bounding box center [330, 205] width 80 height 26
click at [423, 208] on button "Complete Market Scan" at bounding box center [419, 205] width 96 height 26
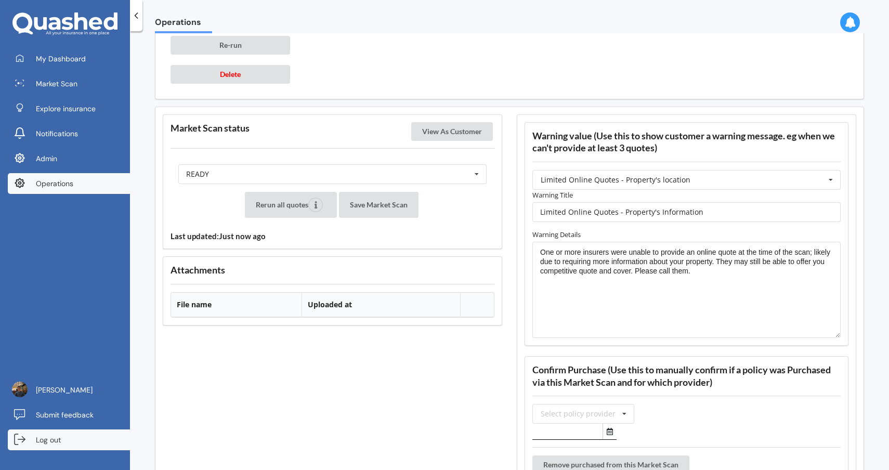
click at [70, 434] on link "Log out" at bounding box center [69, 439] width 122 height 21
